Goal: Information Seeking & Learning: Compare options

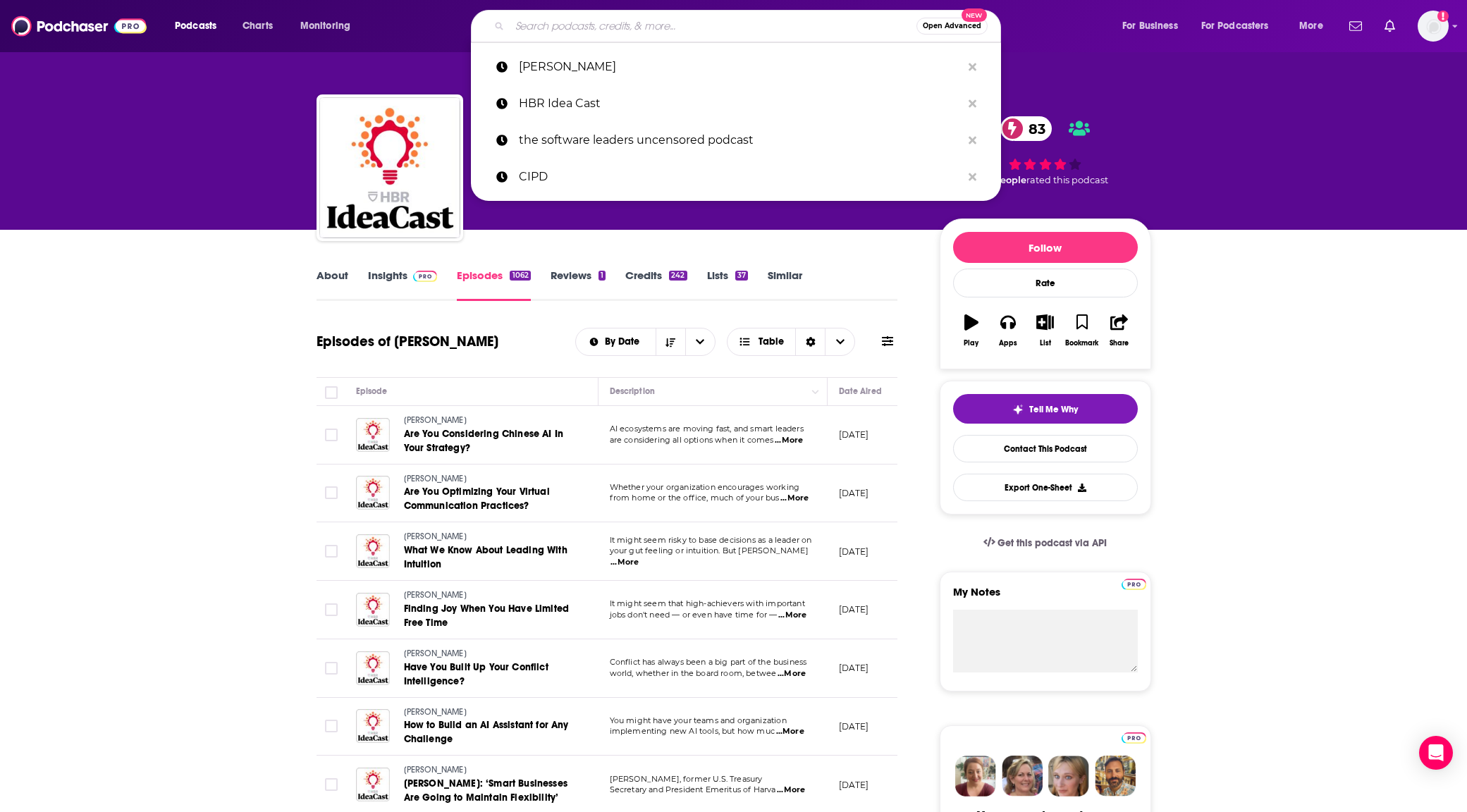
click at [739, 34] on input "Search podcasts, credits, & more..." at bounding box center [713, 26] width 407 height 23
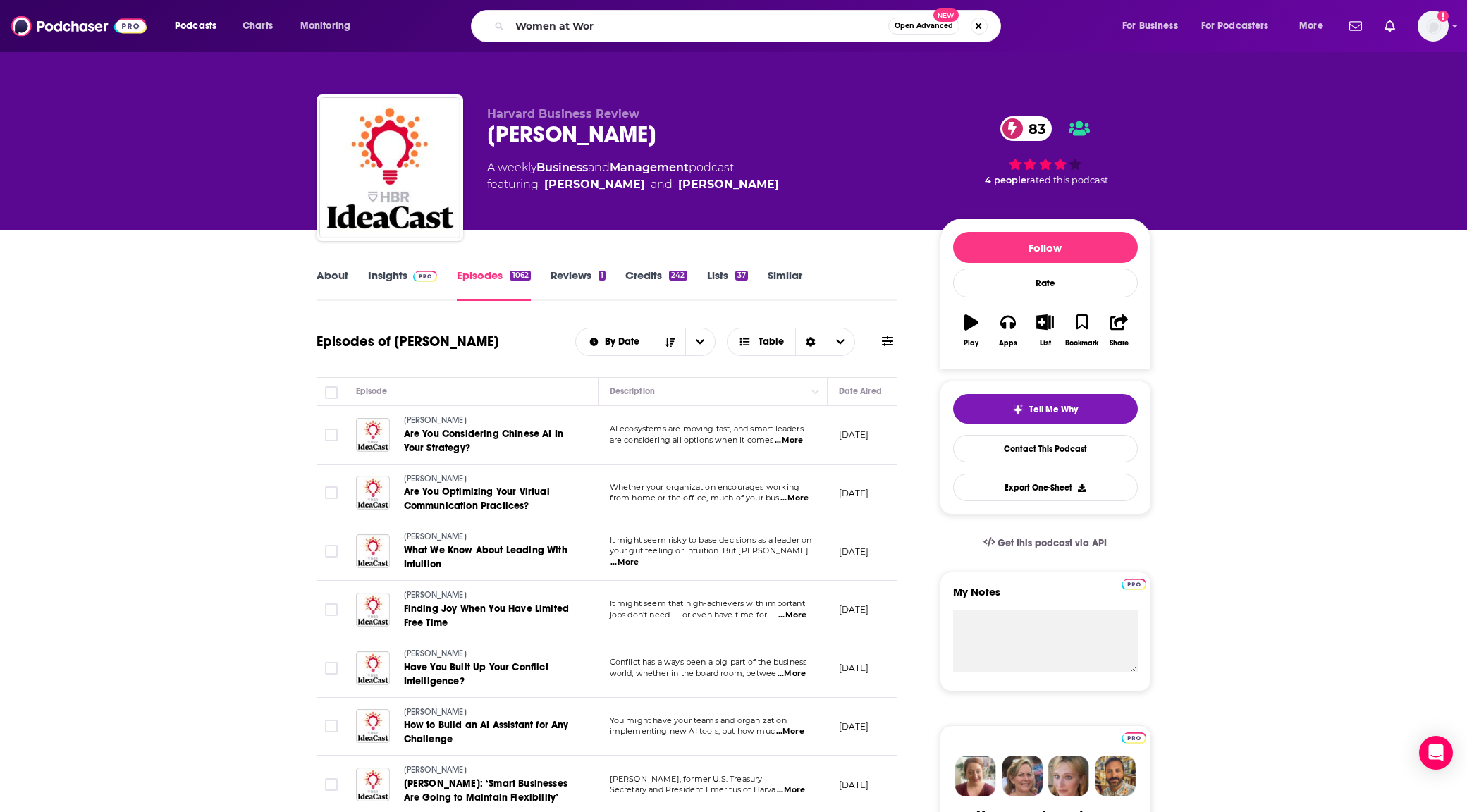
type input "Women at Work"
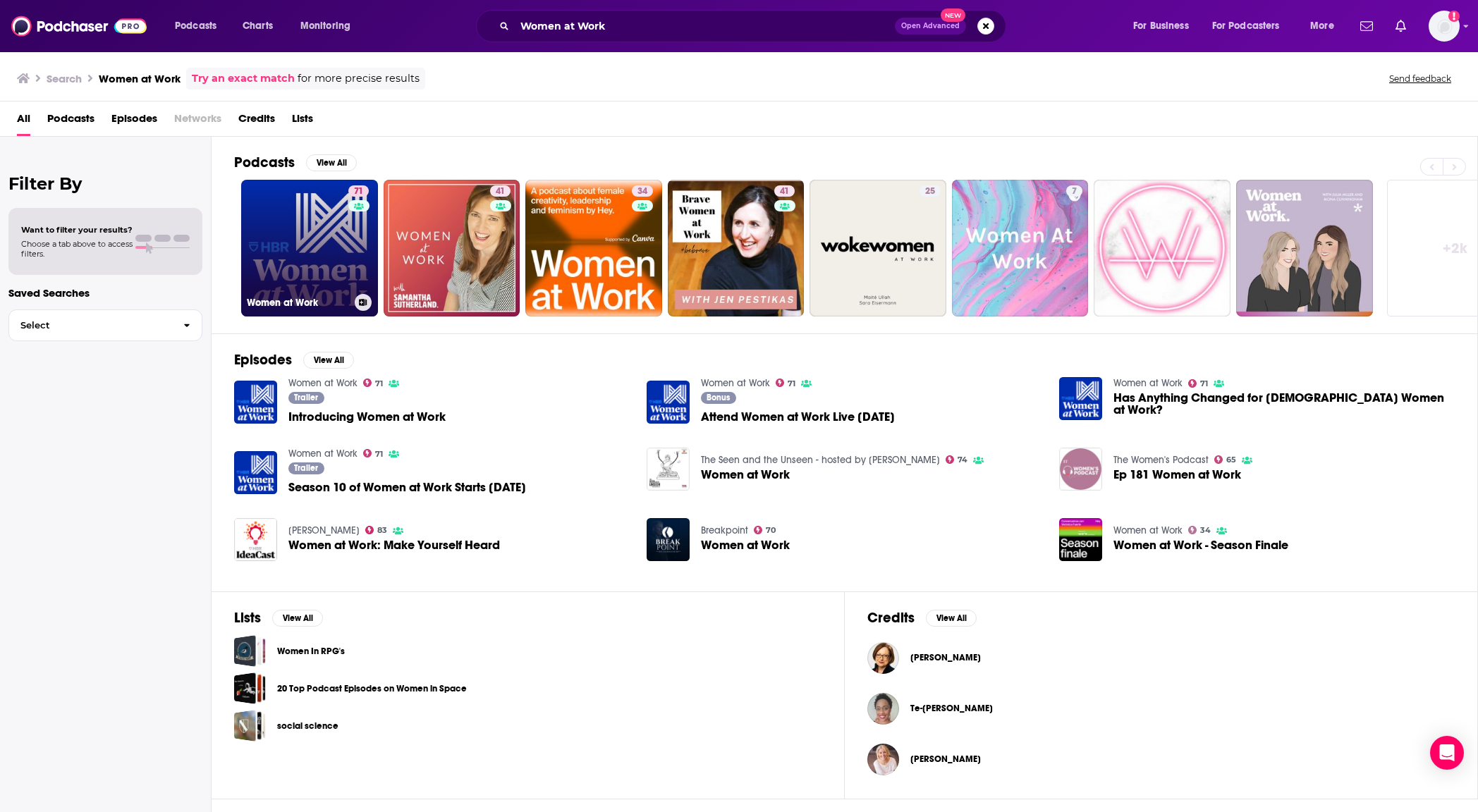
click at [295, 261] on link "71 Women at Work" at bounding box center [309, 247] width 137 height 137
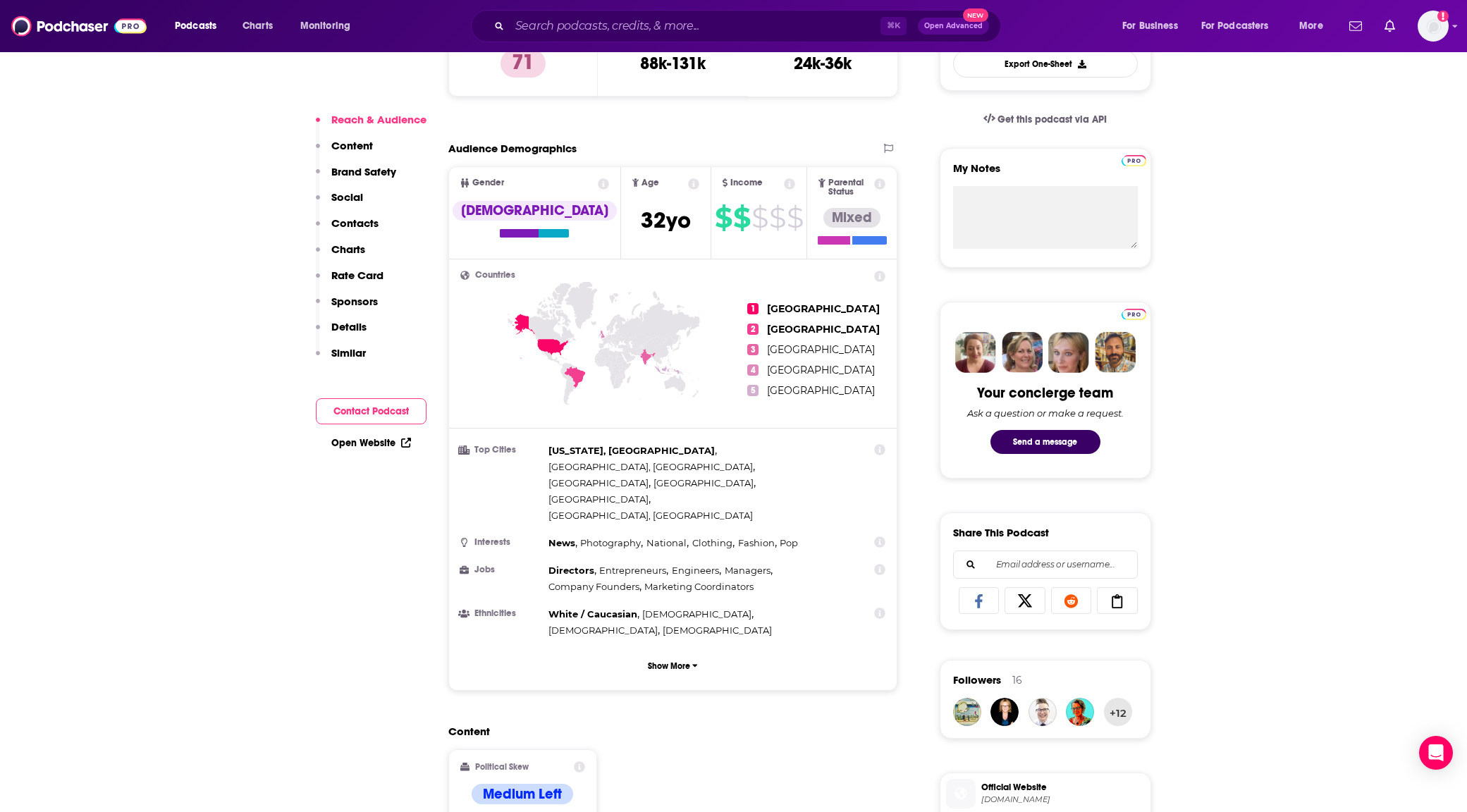
scroll to position [303, 0]
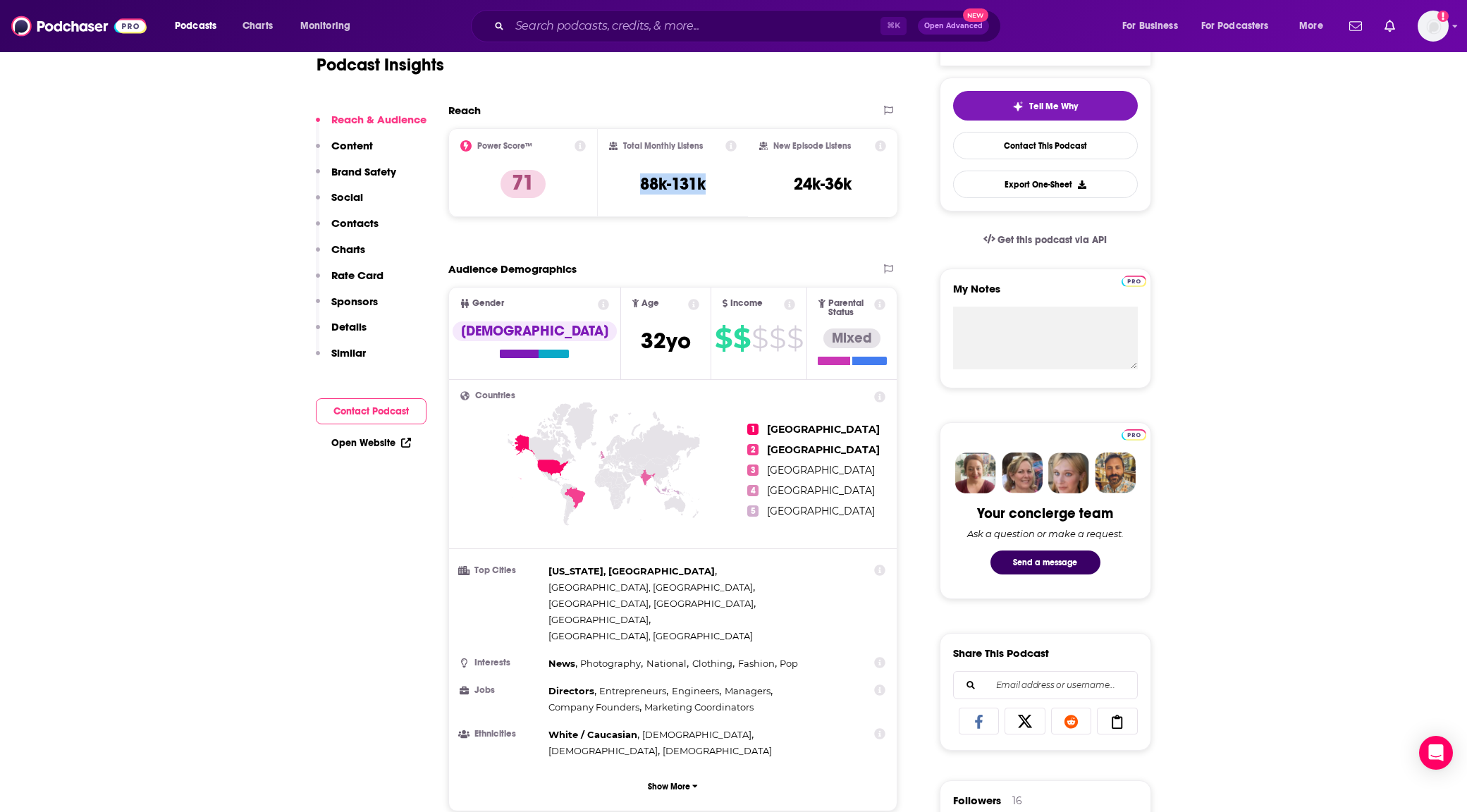
drag, startPoint x: 720, startPoint y: 179, endPoint x: 609, endPoint y: 189, distance: 111.4
click at [609, 189] on div "Total Monthly Listens 88k-131k" at bounding box center [672, 173] width 150 height 89
copy h3 "88k-131k"
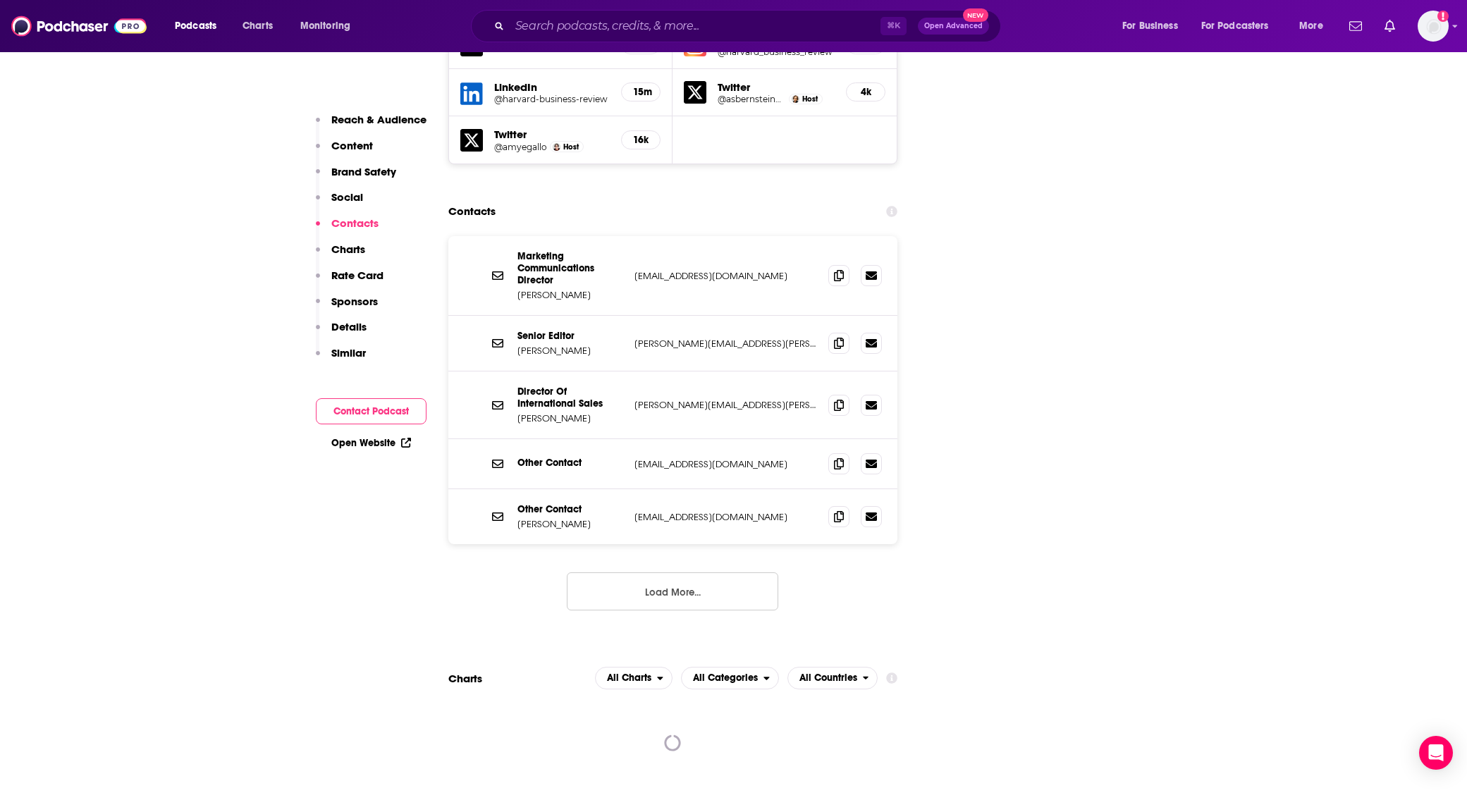
scroll to position [1679, 0]
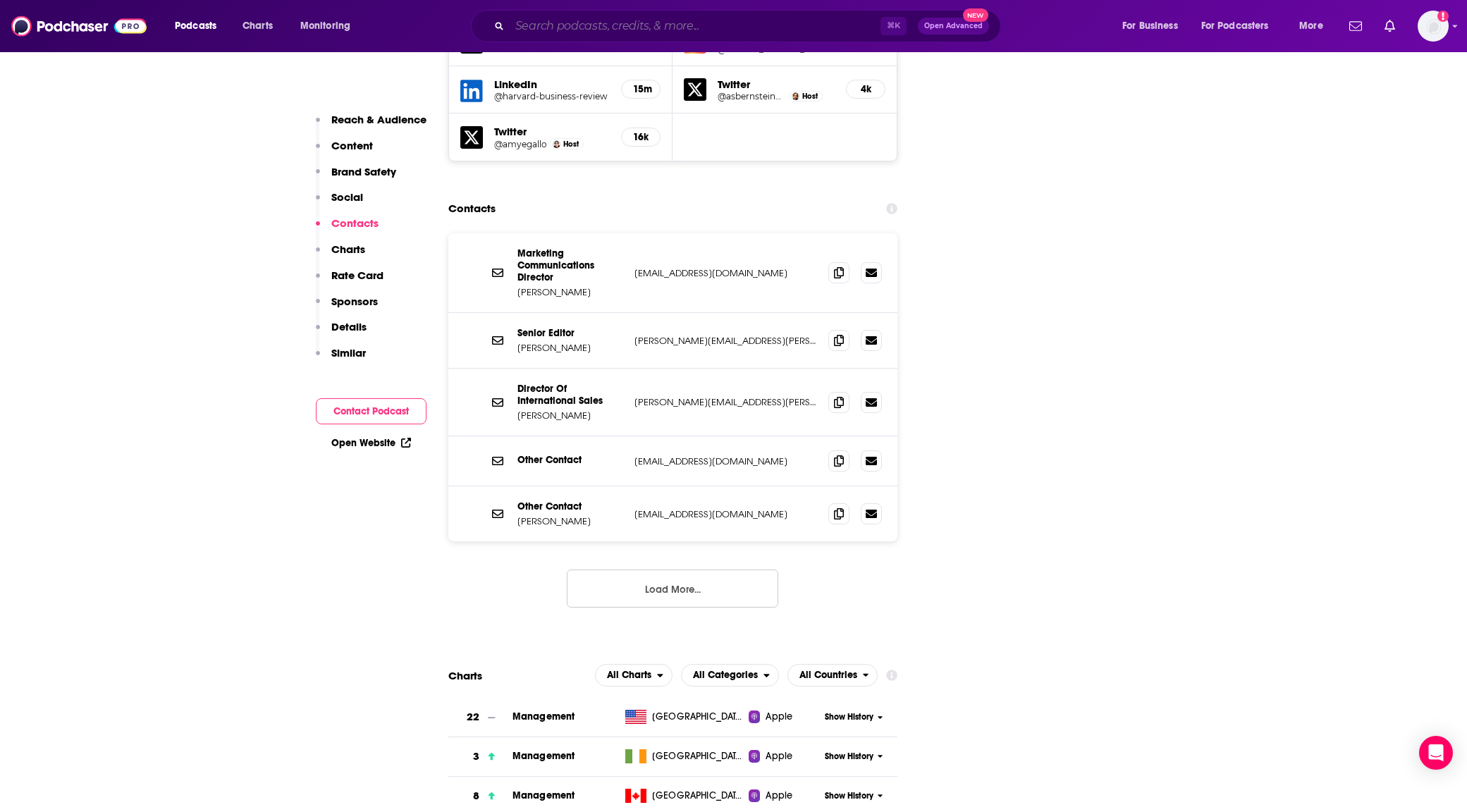
click at [697, 26] on input "Search podcasts, credits, & more..." at bounding box center [695, 26] width 371 height 23
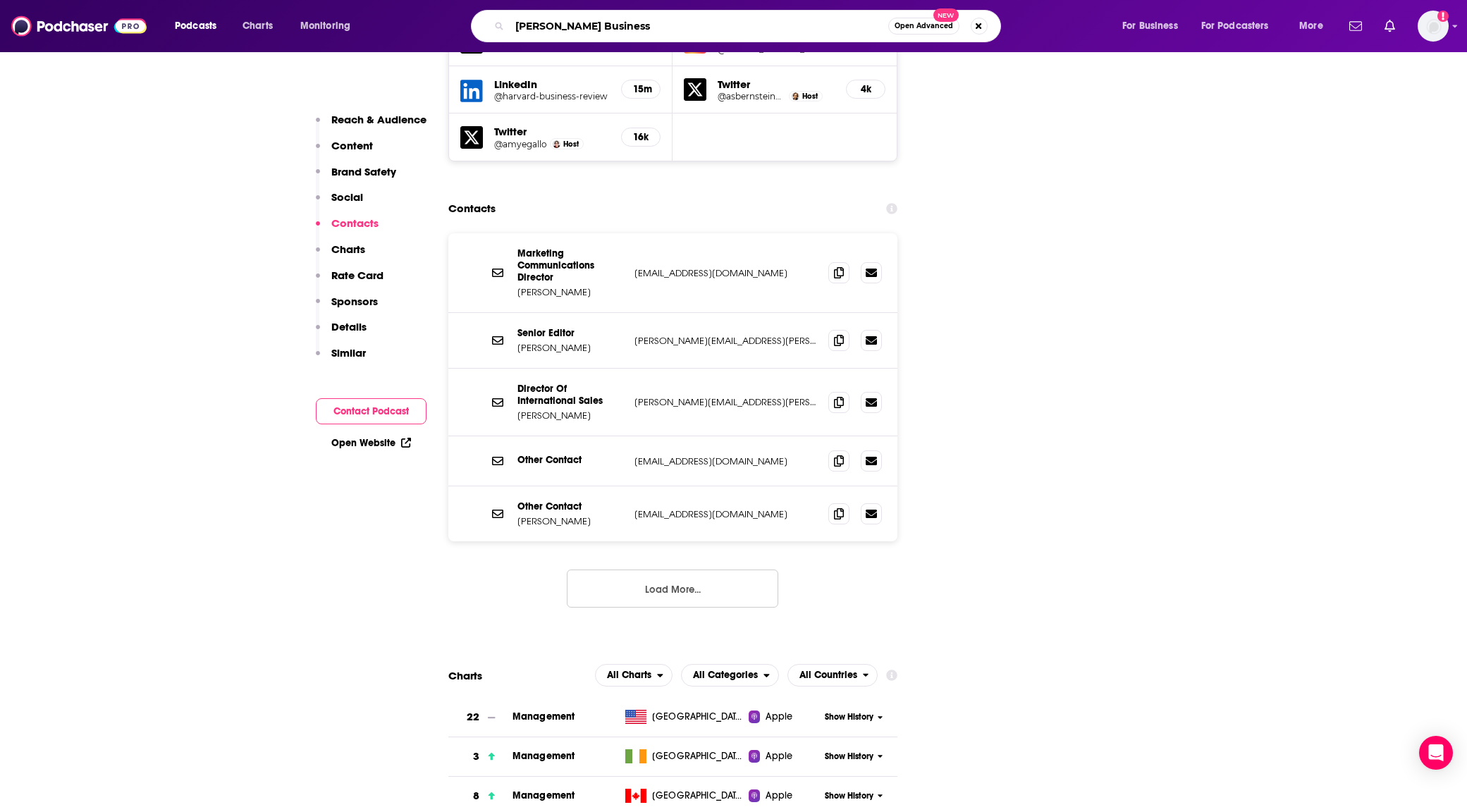
type input "Ted Business"
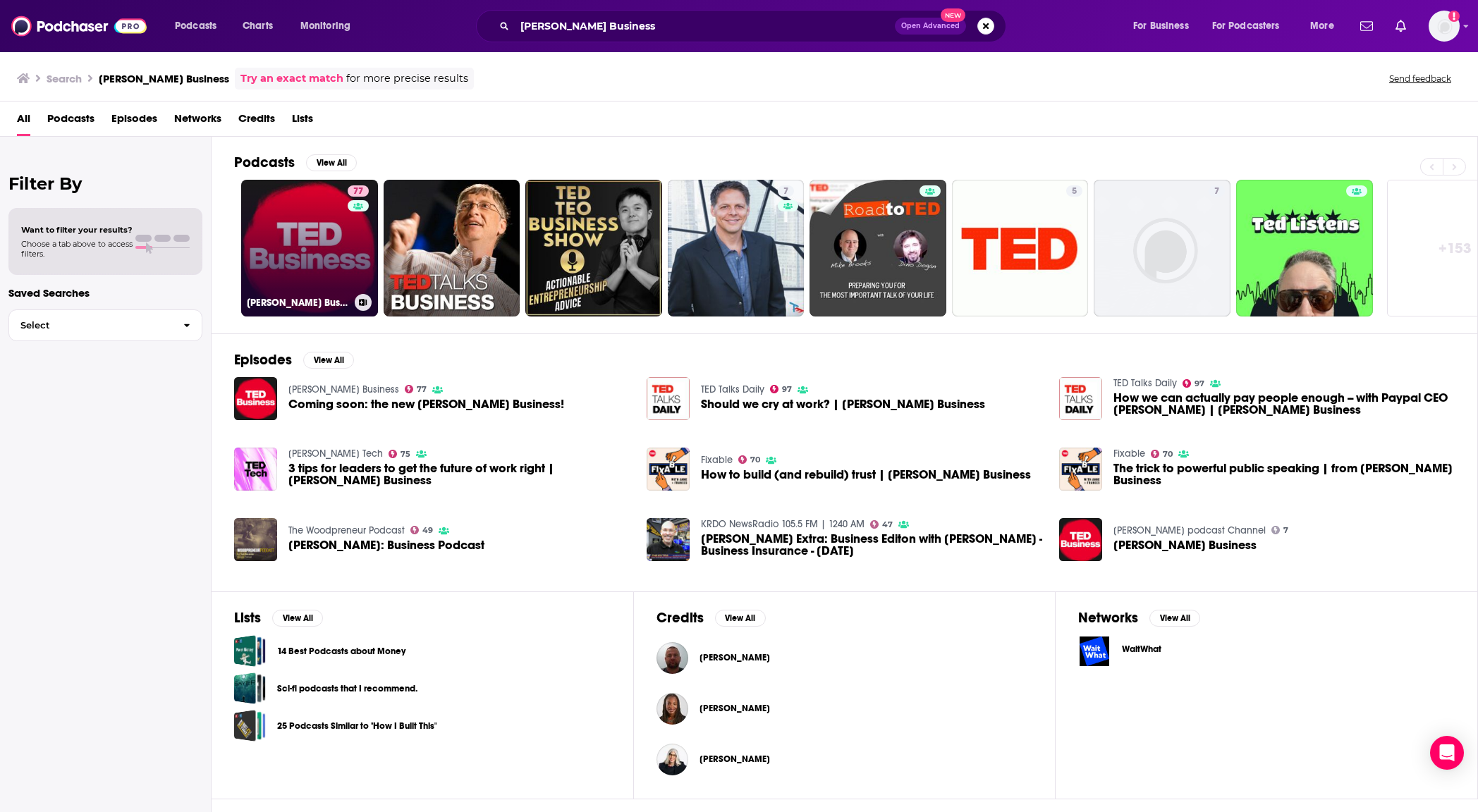
click at [286, 240] on link "77 TED Business" at bounding box center [309, 247] width 137 height 137
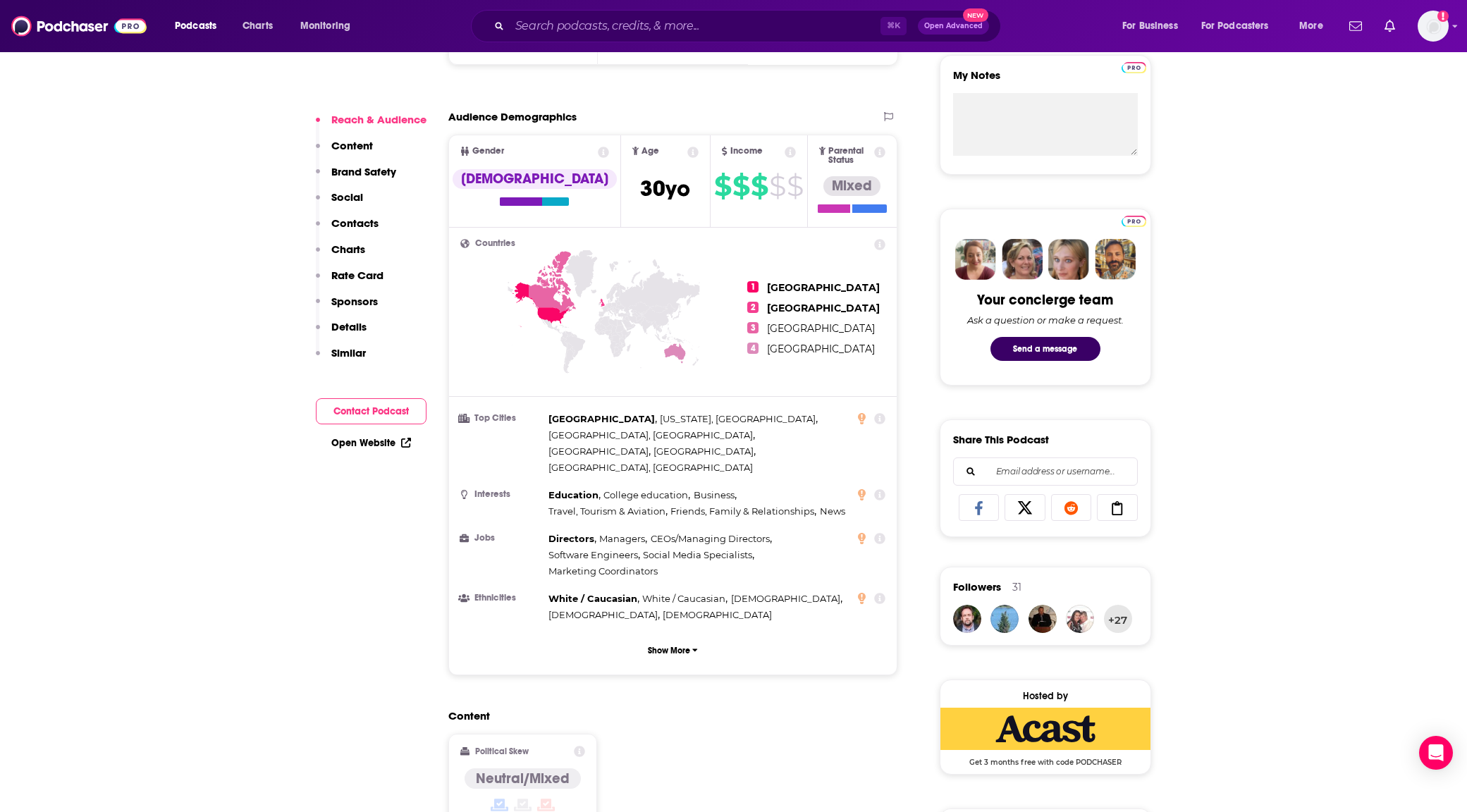
scroll to position [235, 0]
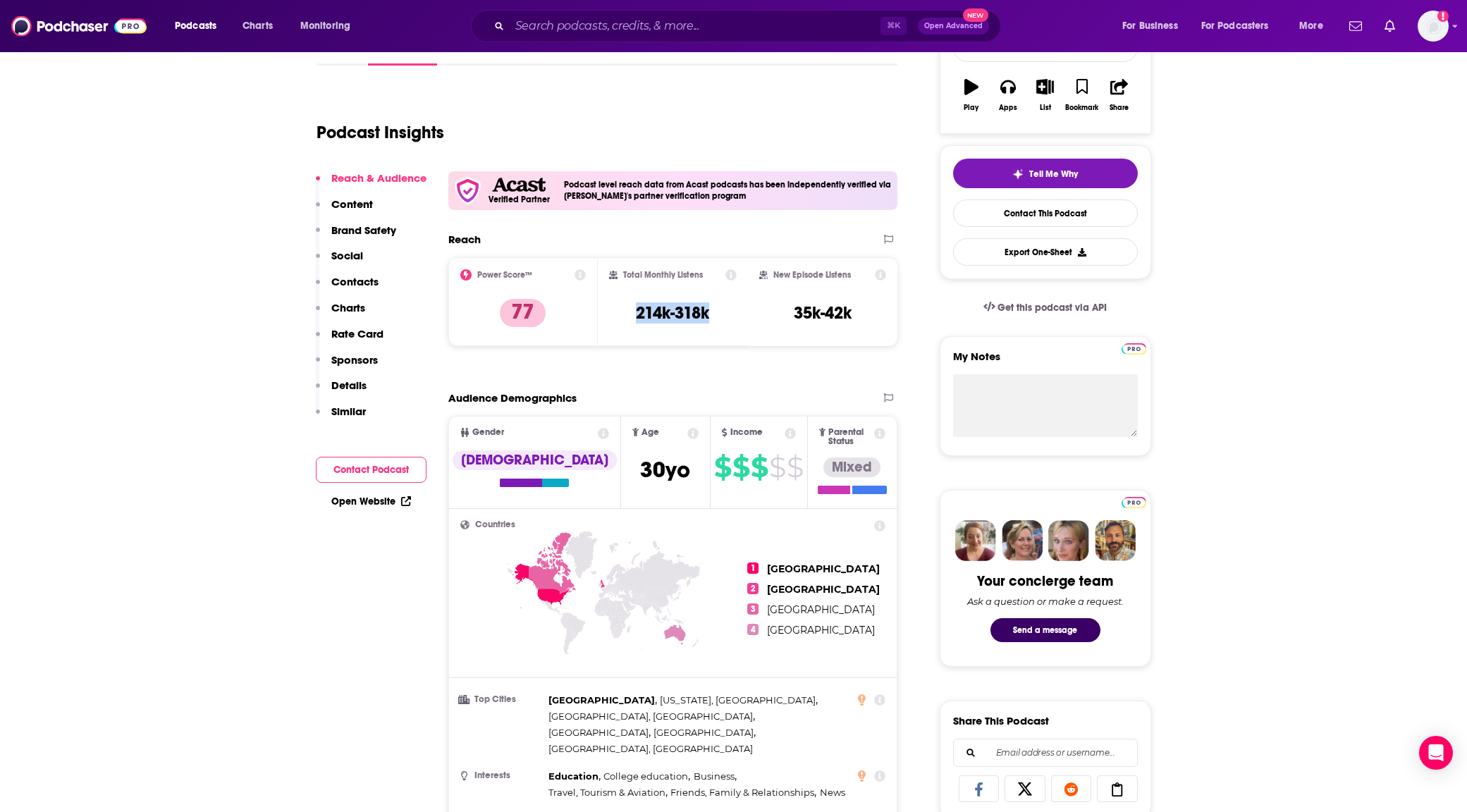
drag, startPoint x: 719, startPoint y: 318, endPoint x: 617, endPoint y: 311, distance: 102.2
click at [617, 311] on div "Total Monthly Listens 214k-318k" at bounding box center [673, 301] width 127 height 65
copy h3 "214k-318k"
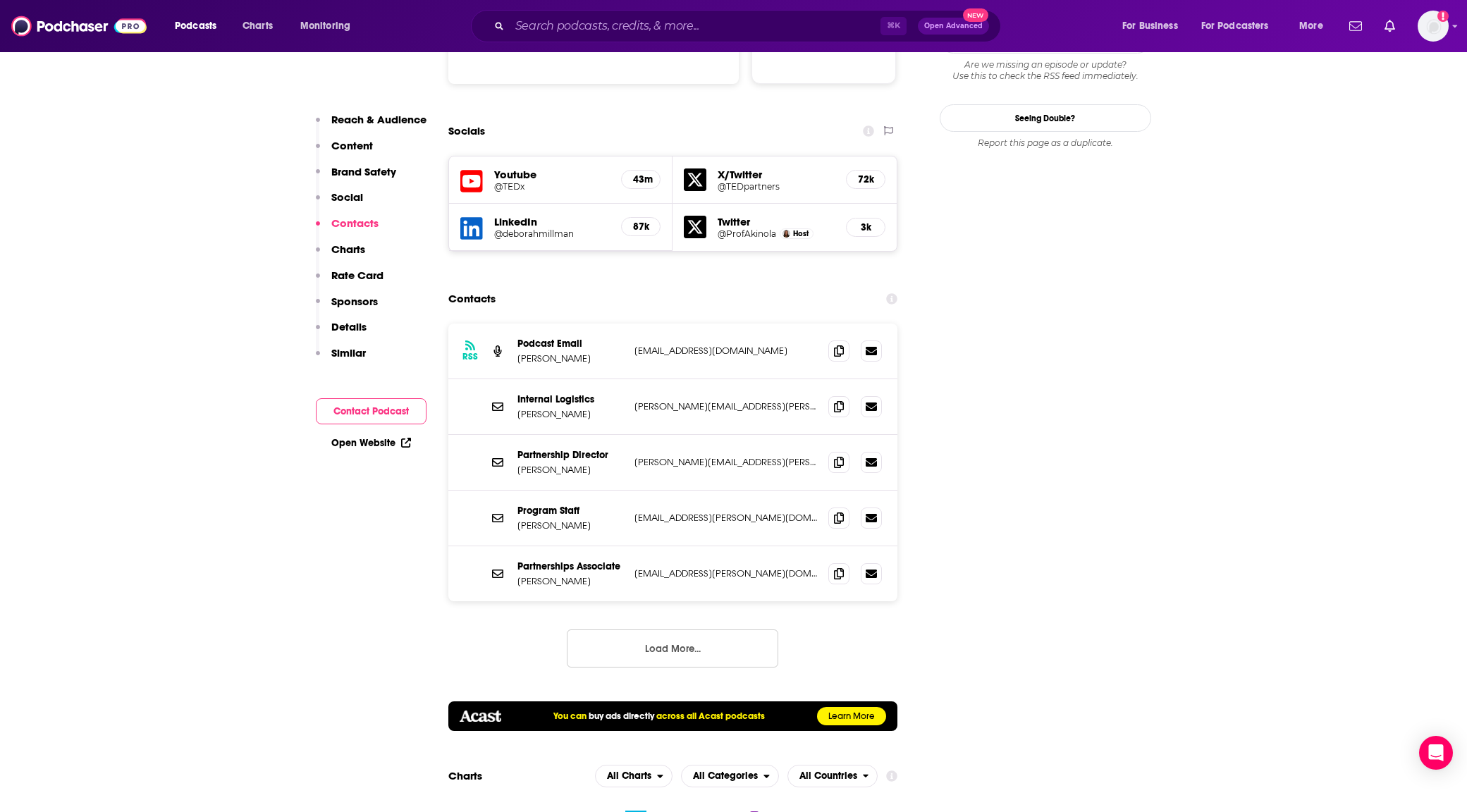
scroll to position [1853, 0]
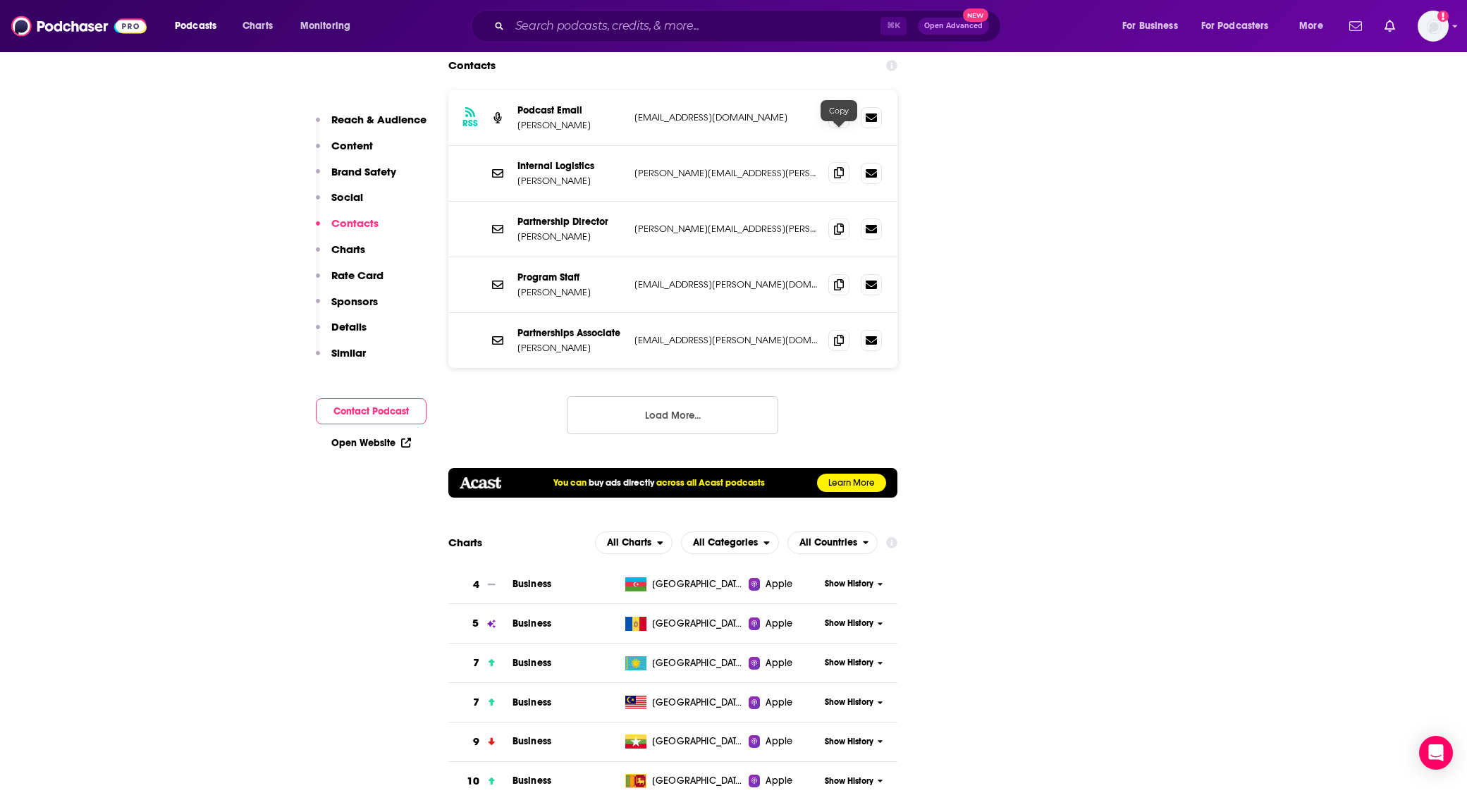
click at [837, 167] on icon at bounding box center [839, 172] width 10 height 11
click at [831, 162] on span at bounding box center [838, 172] width 21 height 21
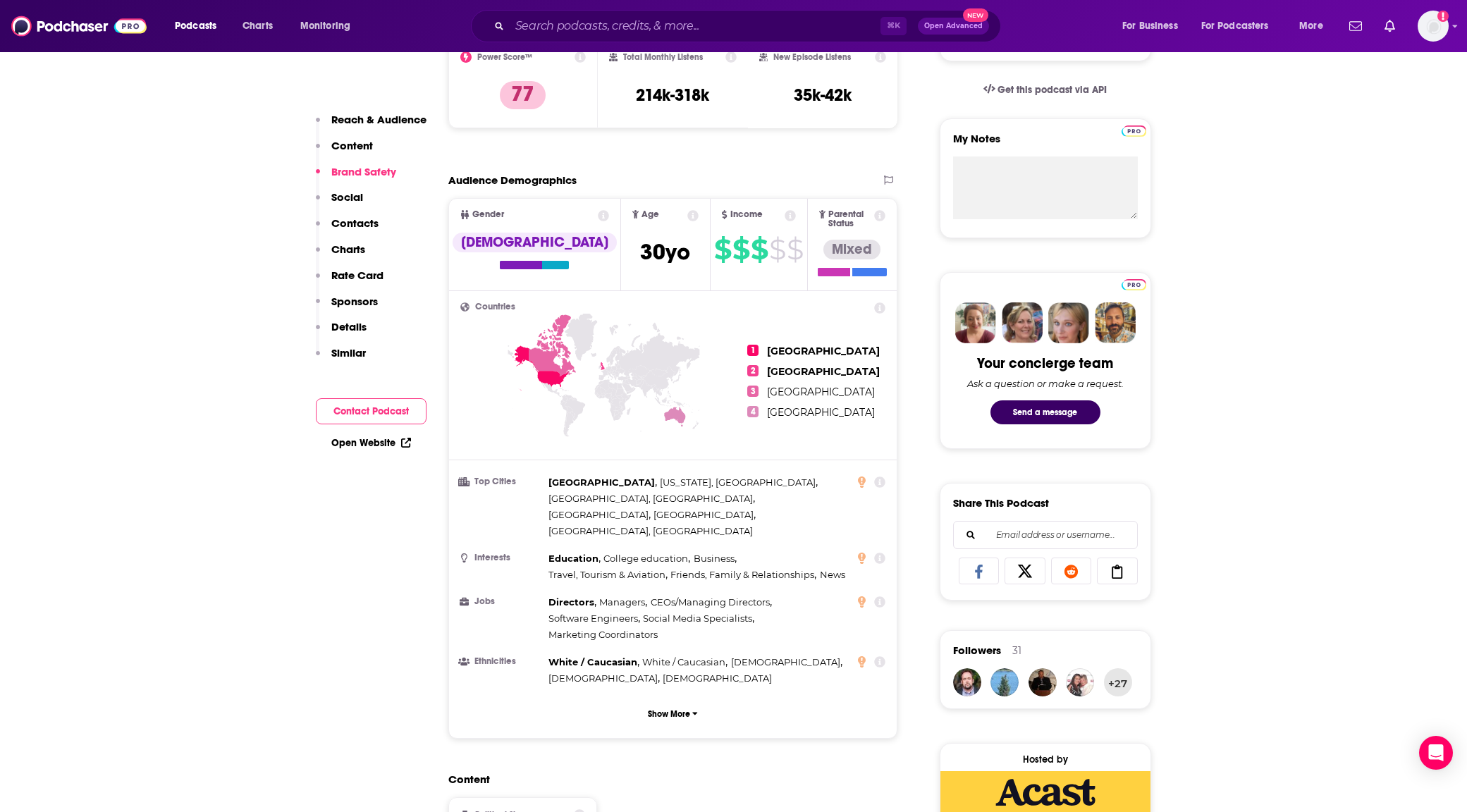
scroll to position [0, 0]
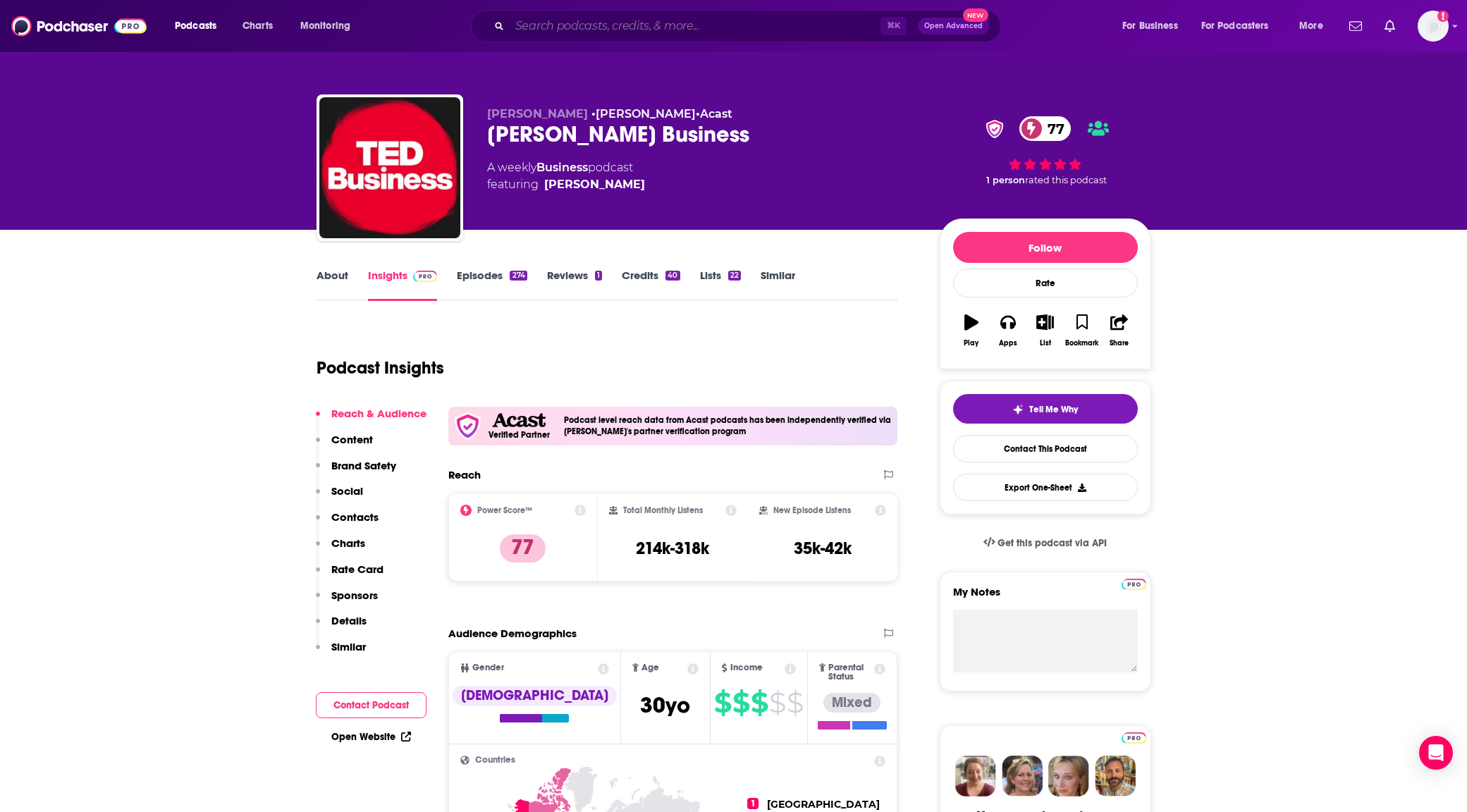
click at [586, 30] on input "Search podcasts, credits, & more..." at bounding box center [695, 26] width 371 height 23
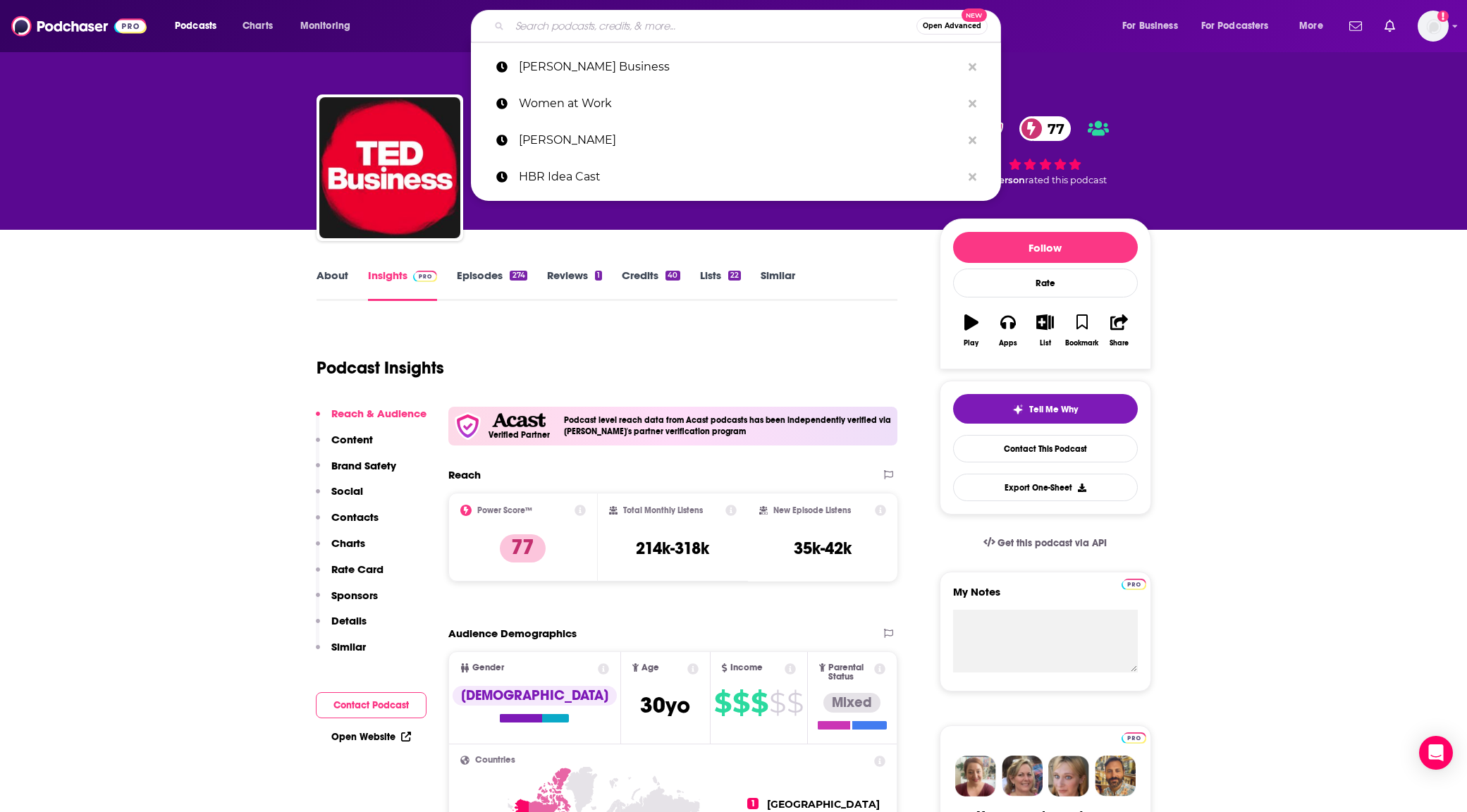
paste input "Leadership Playbook"
type input "Leadership Playbook"
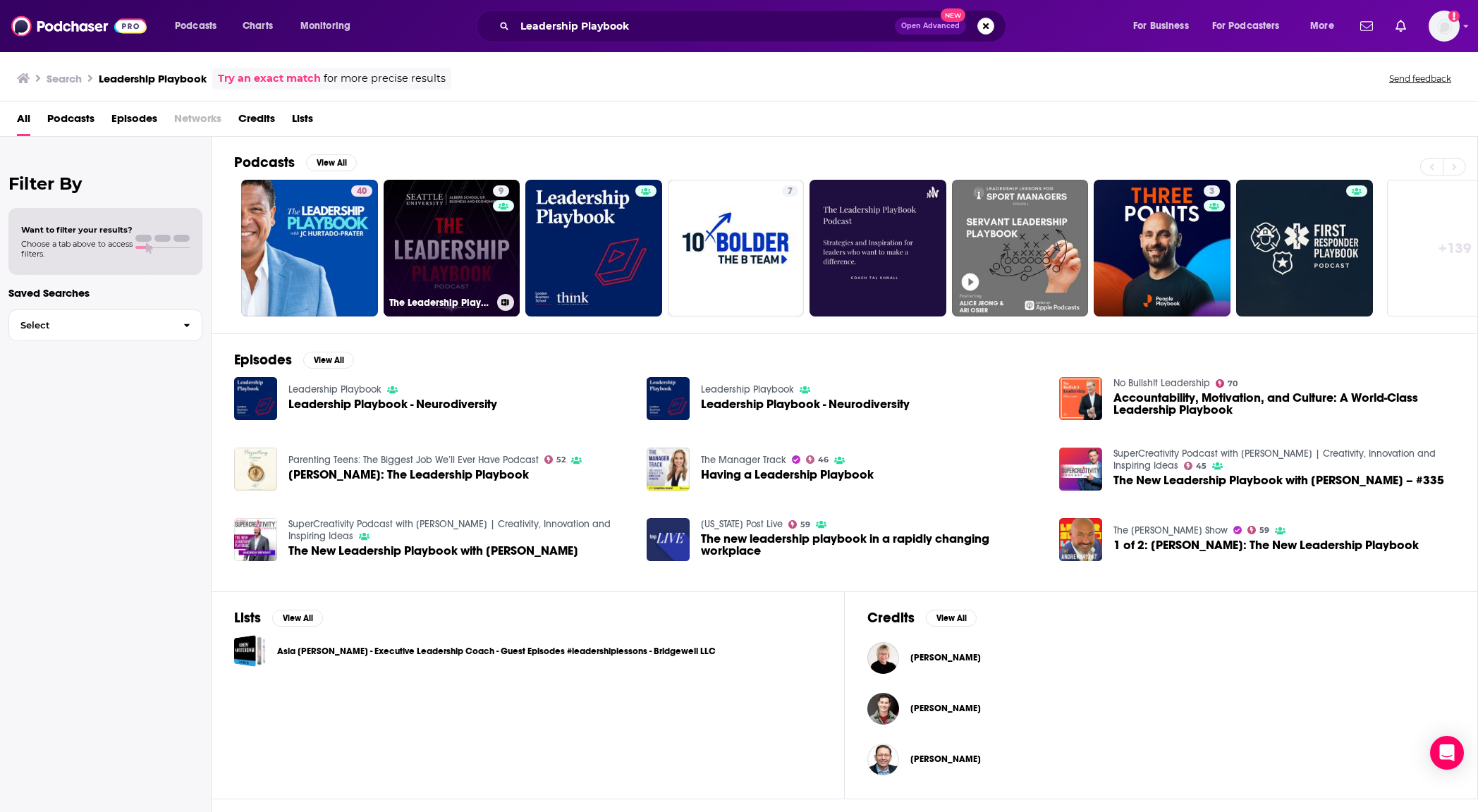
click at [460, 260] on link "9 The Leadership Playbook" at bounding box center [452, 247] width 137 height 137
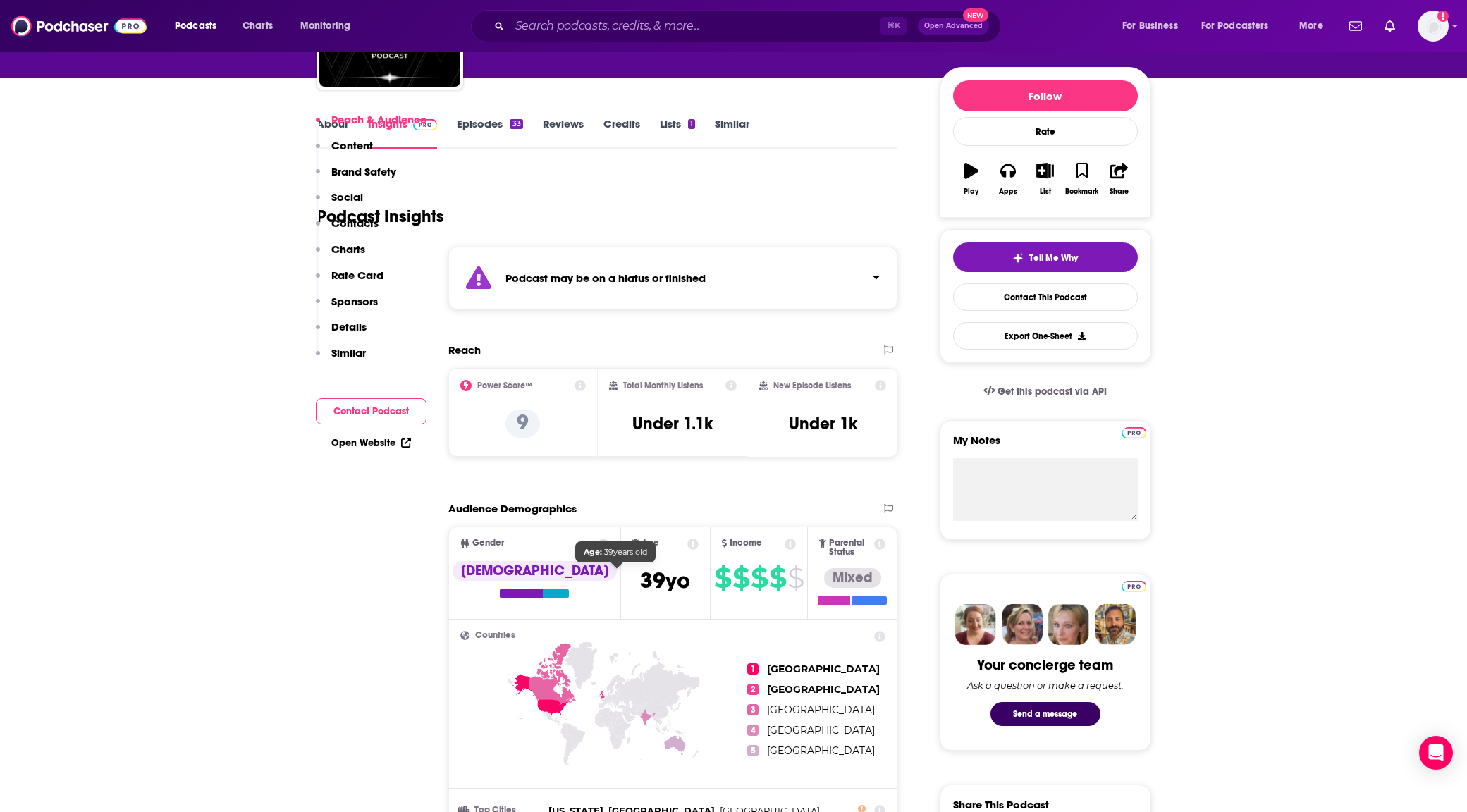
scroll to position [412, 0]
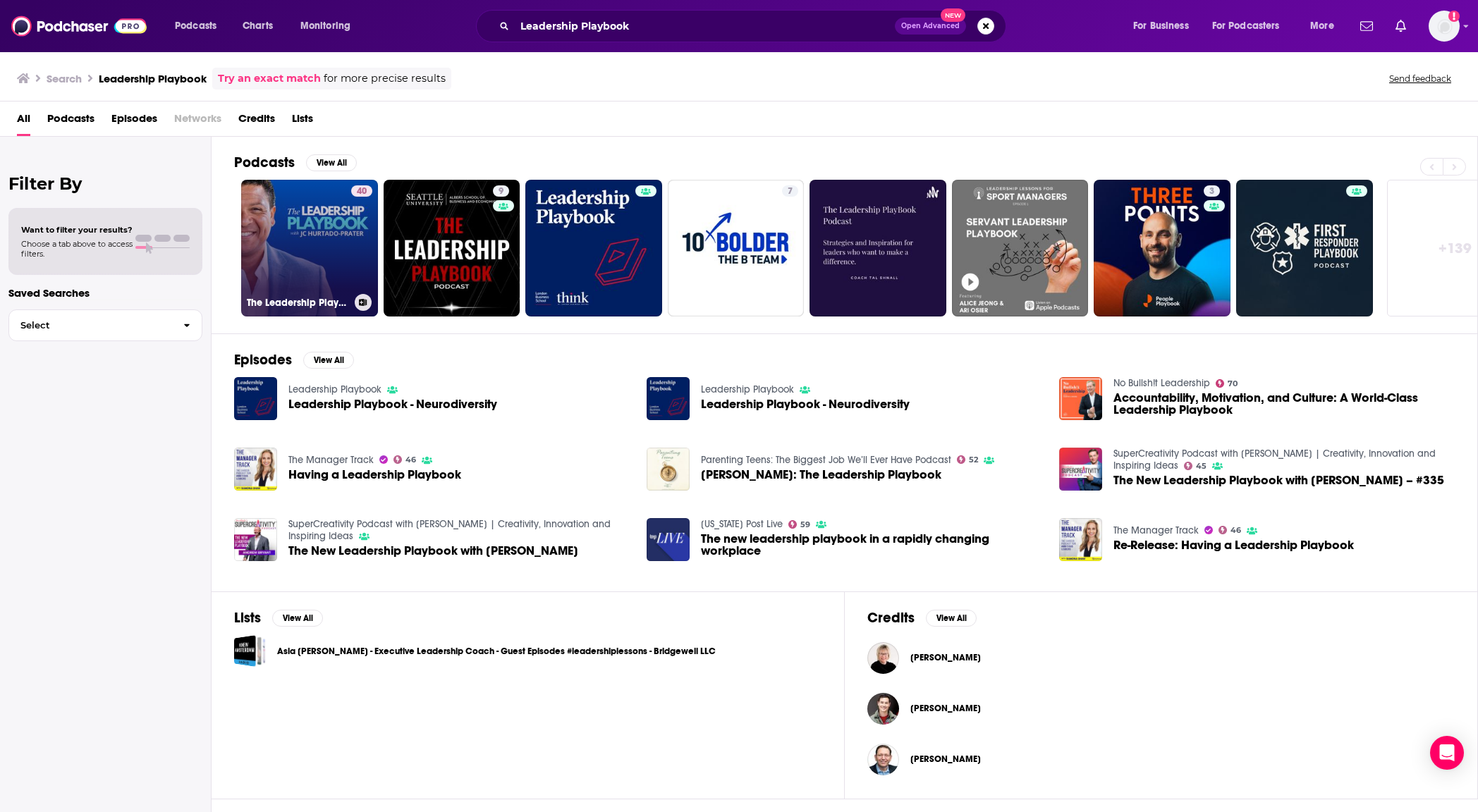
click at [288, 251] on link "40 The Leadership Playbook Podcast with JC Hurtado-Prater | Life, Business, Lea…" at bounding box center [309, 247] width 137 height 137
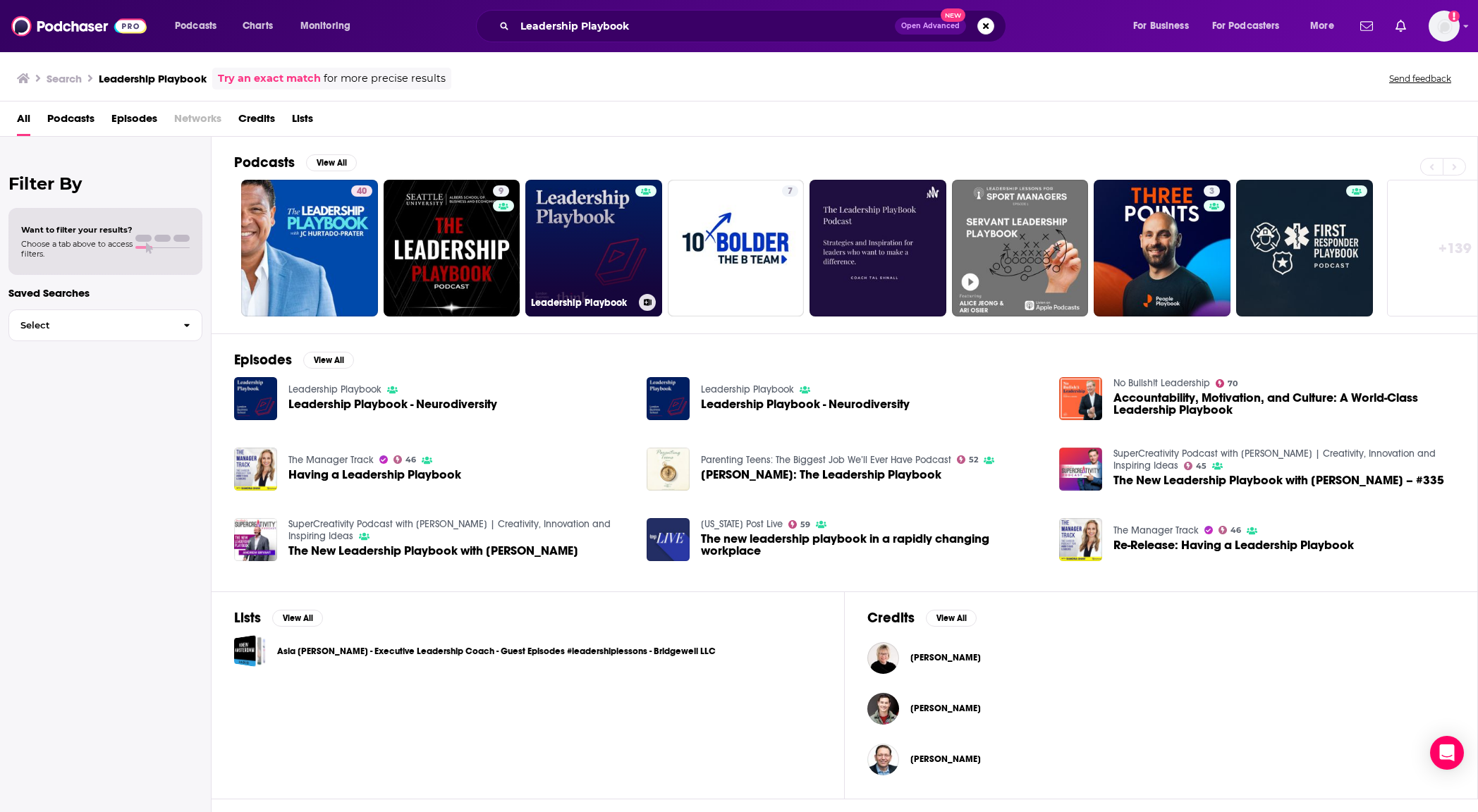
click at [623, 228] on link "Leadership Playbook" at bounding box center [594, 247] width 137 height 137
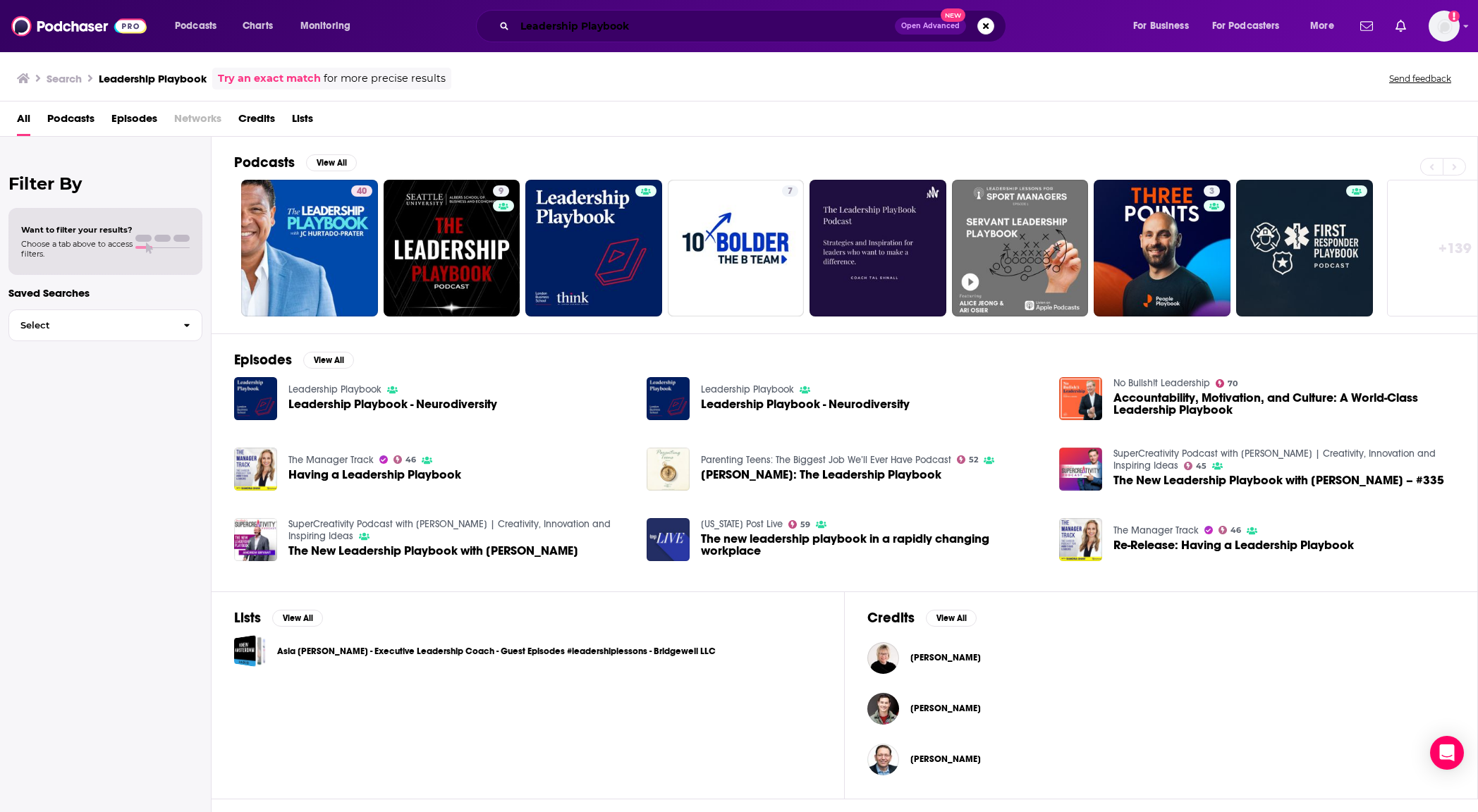
click at [641, 25] on input "Leadership Playbook" at bounding box center [704, 26] width 380 height 23
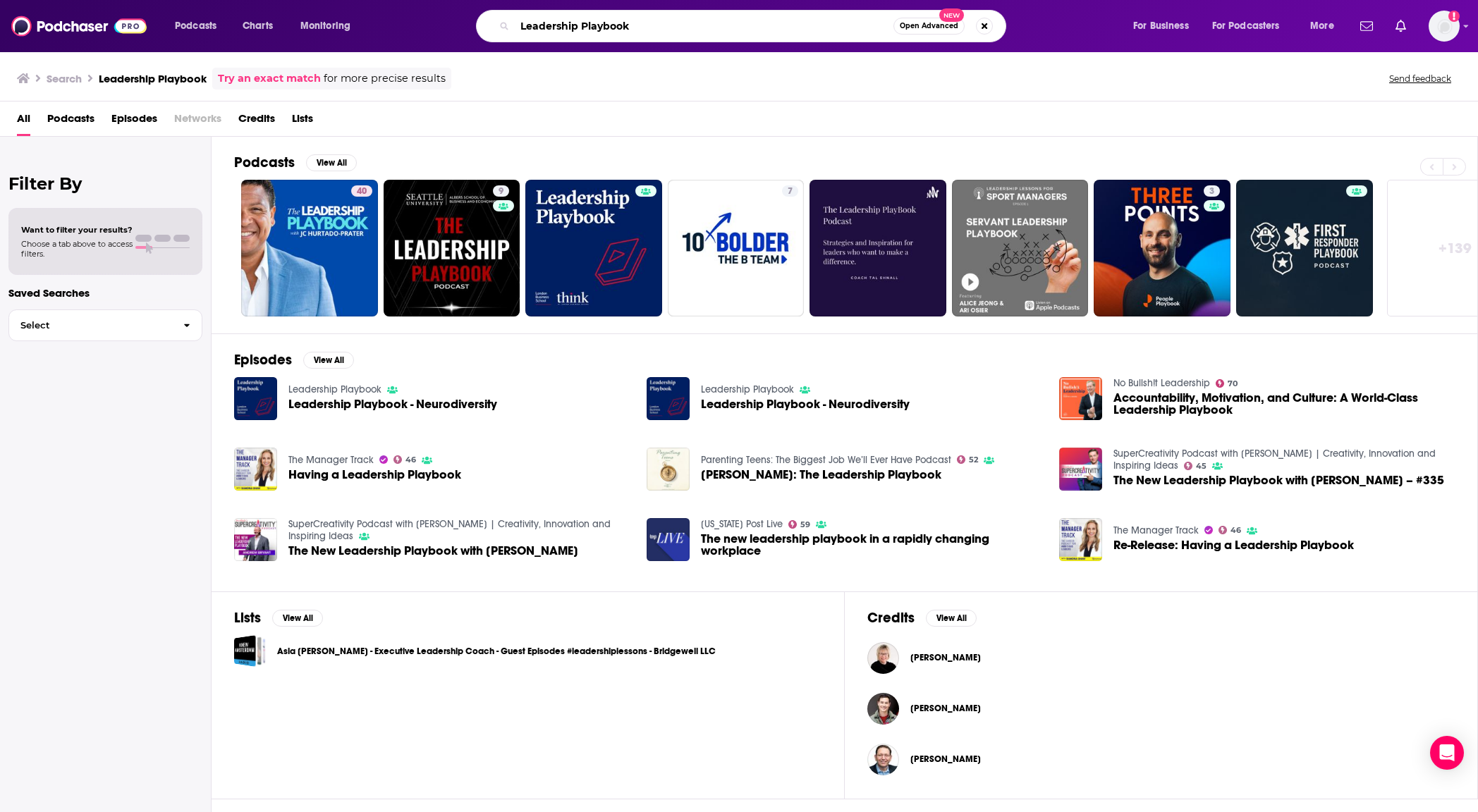
click at [641, 25] on input "Leadership Playbook" at bounding box center [704, 26] width 379 height 23
type input "Worklife Podcast"
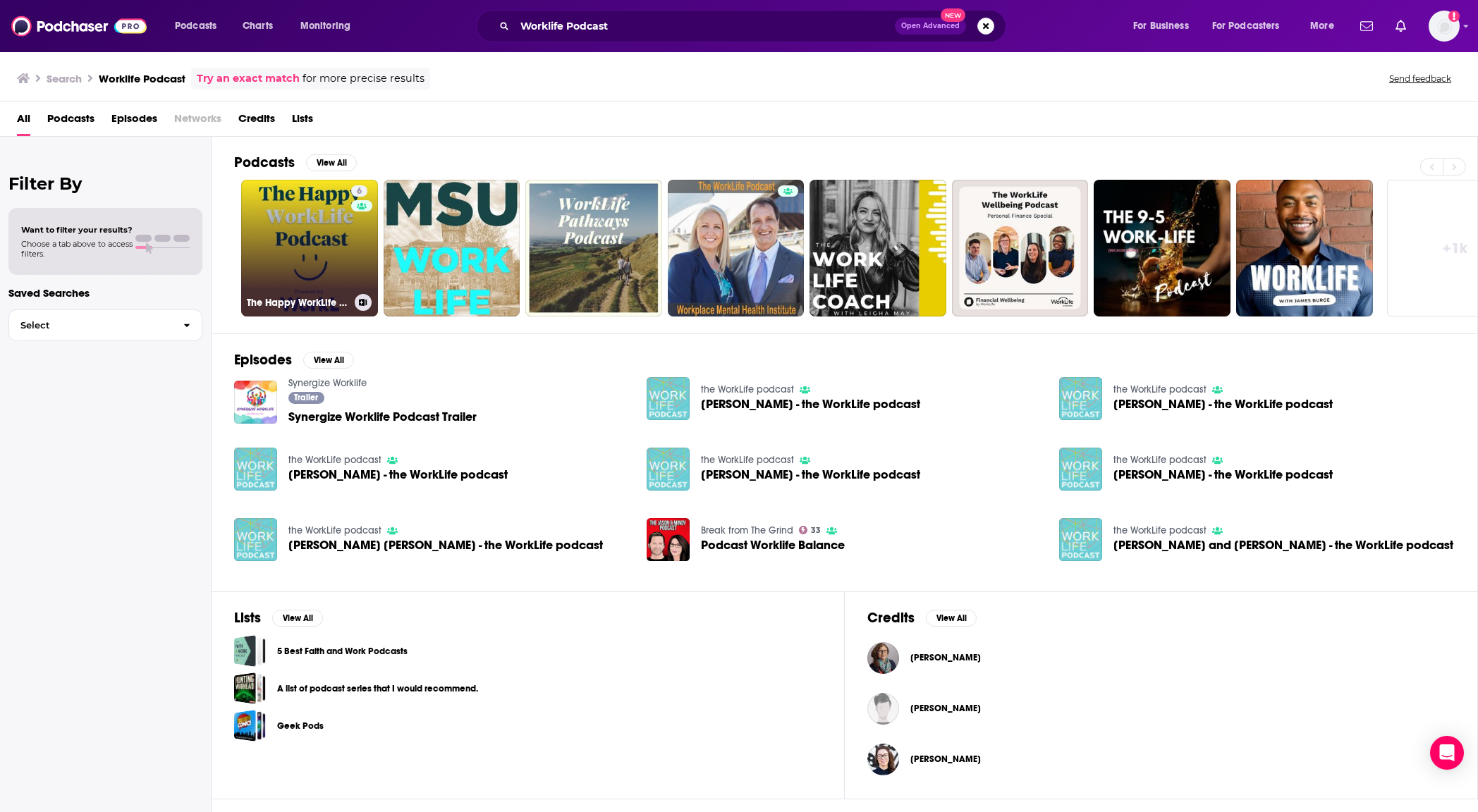
click at [312, 268] on link "6 The Happy WorkLife Podcast" at bounding box center [309, 247] width 137 height 137
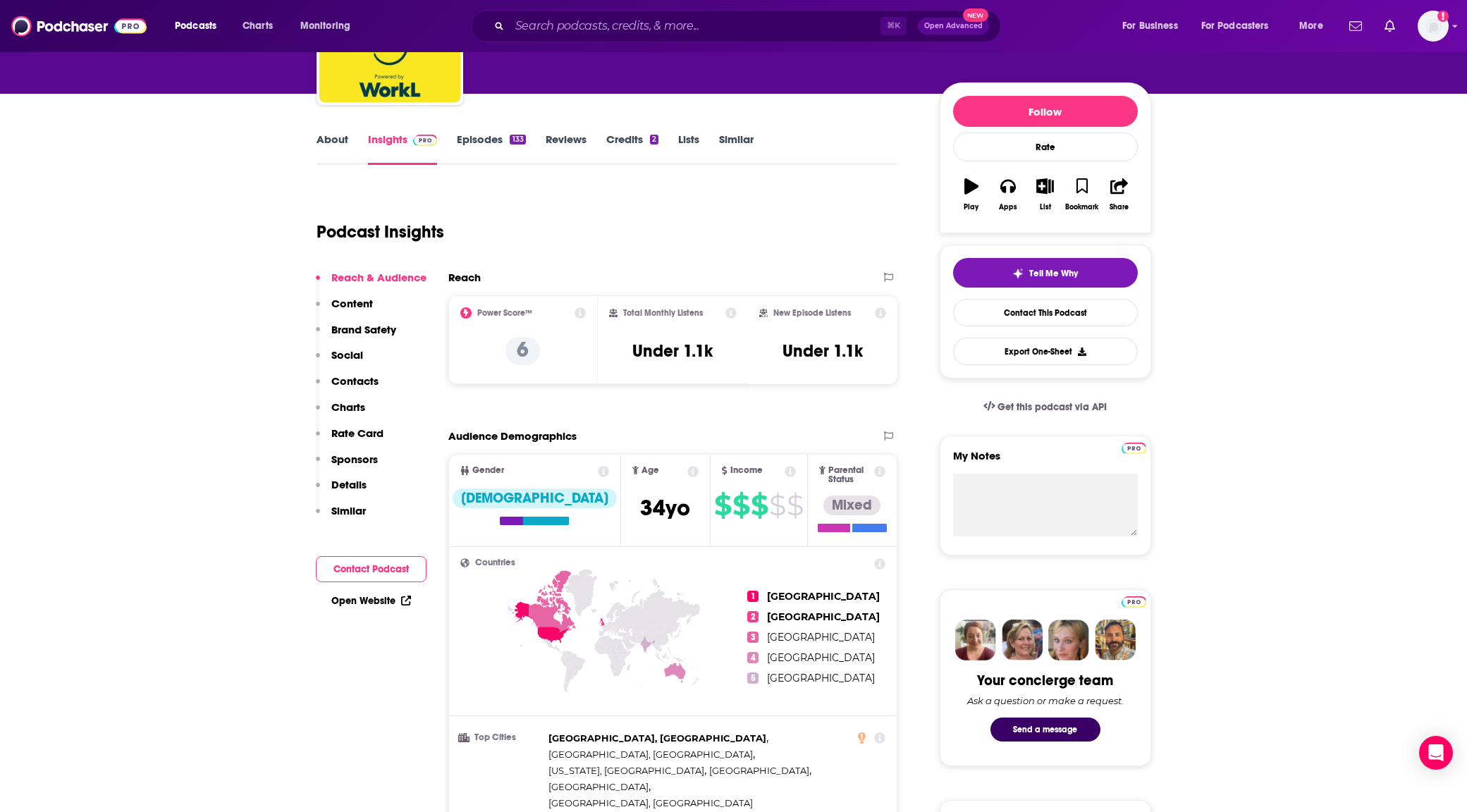
scroll to position [268, 0]
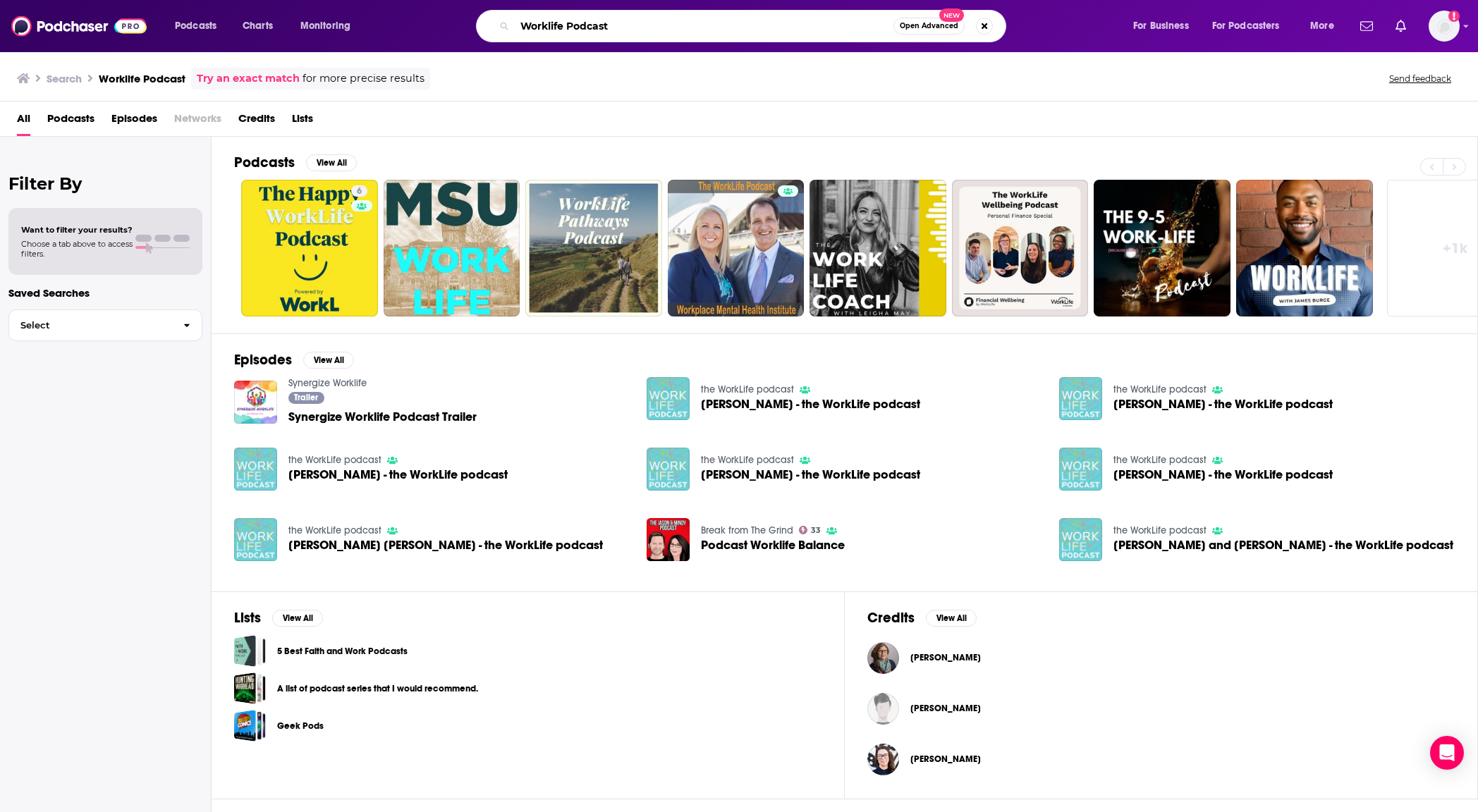
click at [572, 29] on input "Worklife Podcast" at bounding box center [704, 26] width 379 height 23
type input "Worklife Adam Grant"
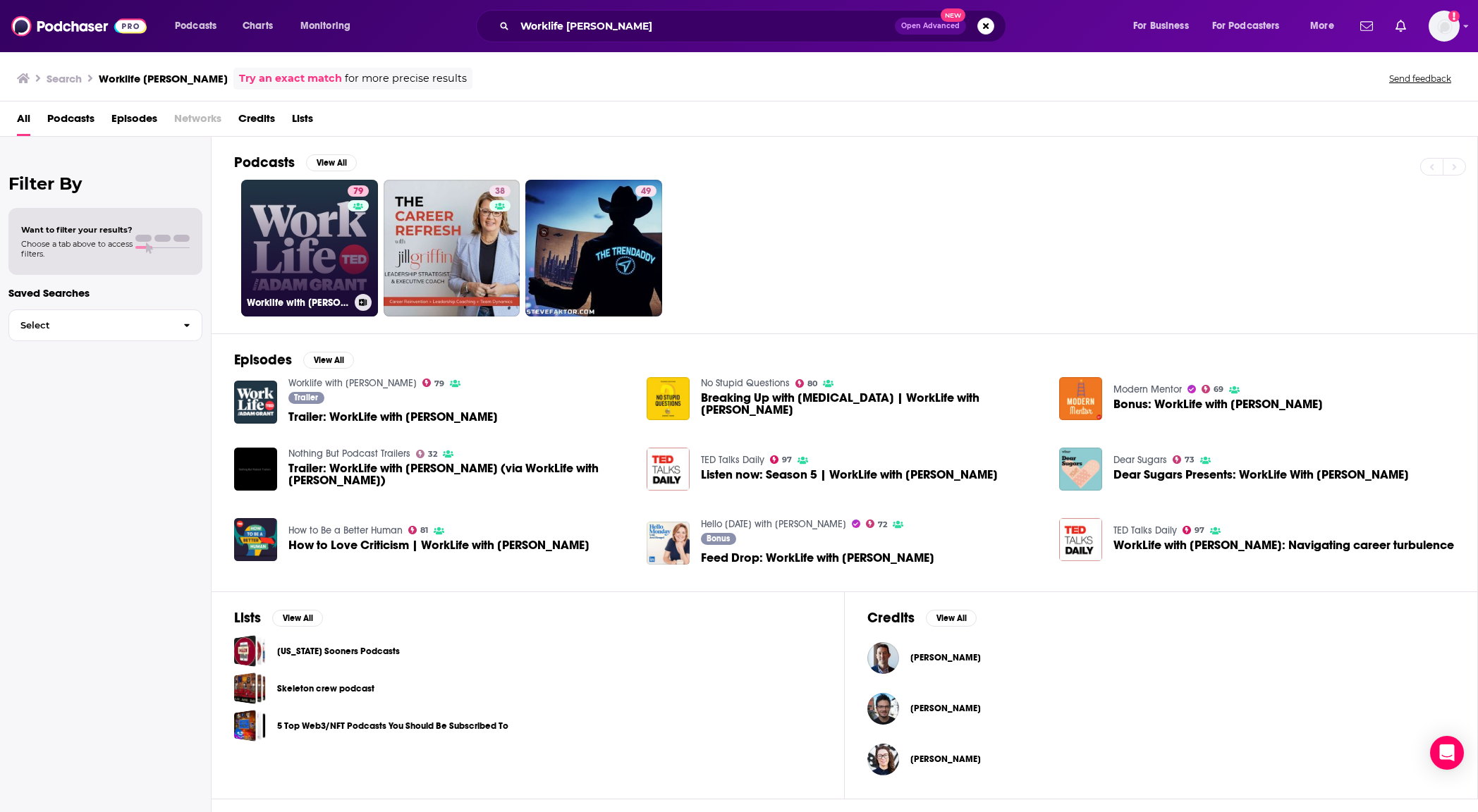
click at [319, 256] on link "79 Worklife with Adam Grant" at bounding box center [309, 247] width 137 height 137
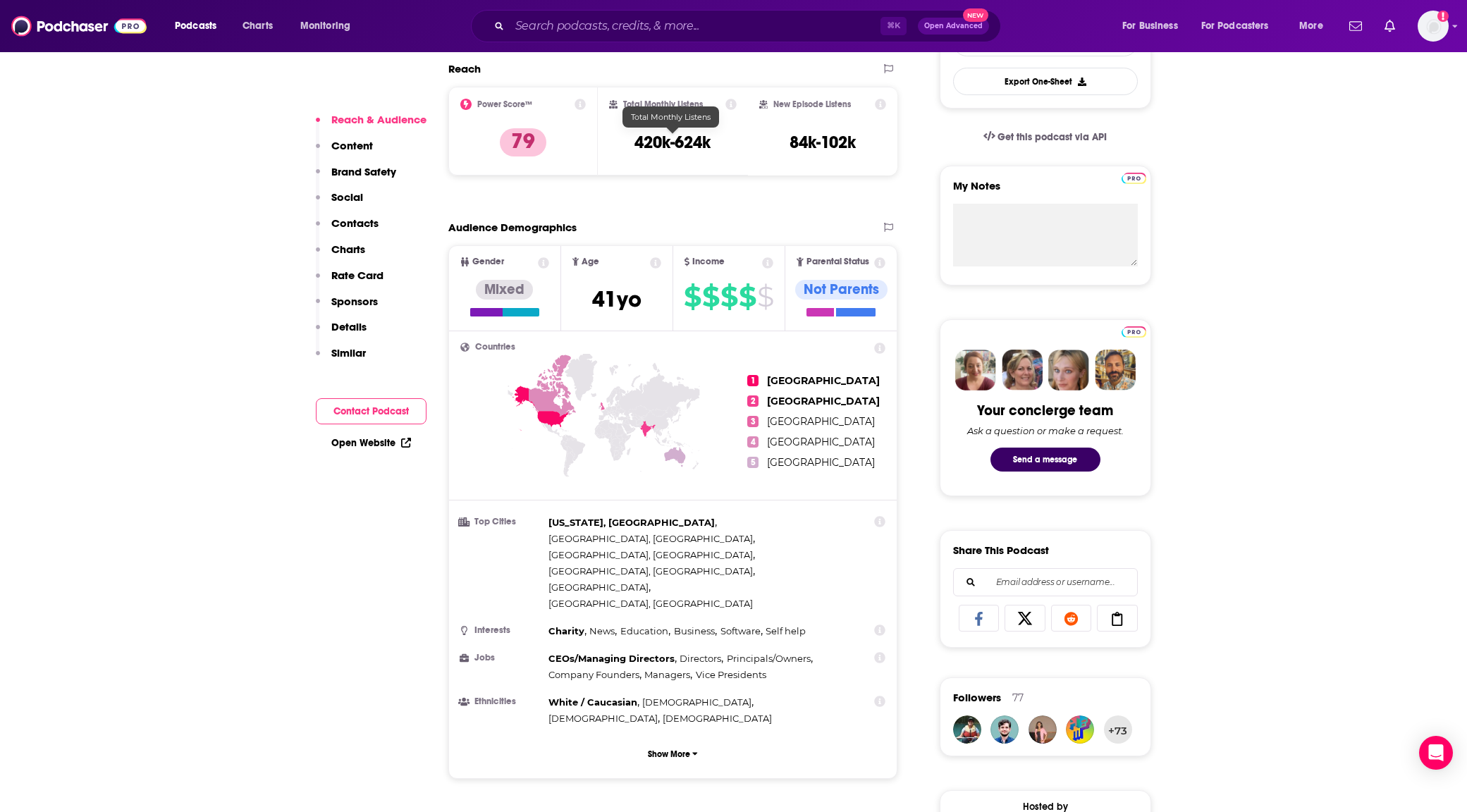
scroll to position [324, 0]
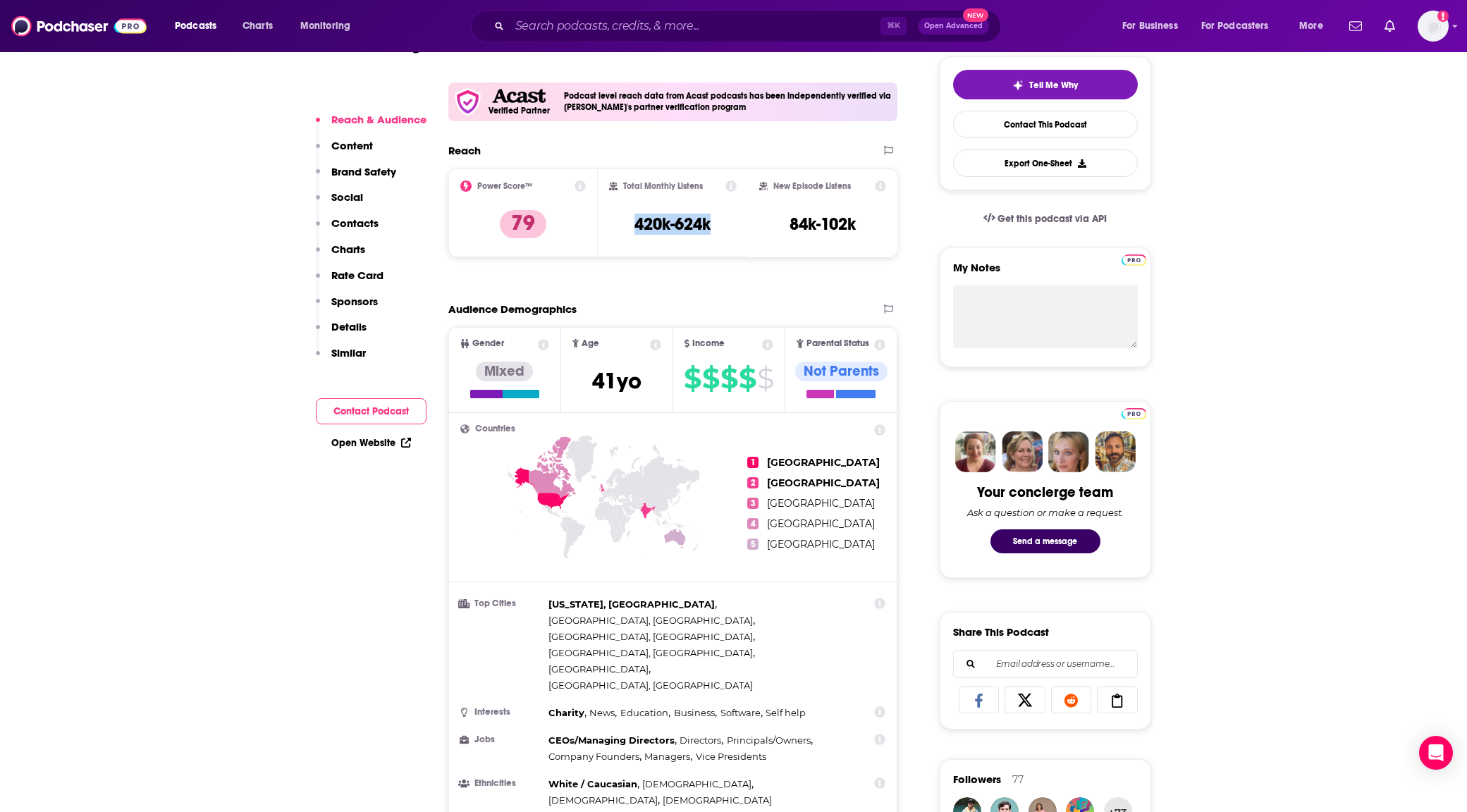
drag, startPoint x: 732, startPoint y: 227, endPoint x: 614, endPoint y: 226, distance: 118.0
click at [614, 226] on div "Total Monthly Listens 420k-624k" at bounding box center [673, 212] width 127 height 65
copy h3 "420k-624k"
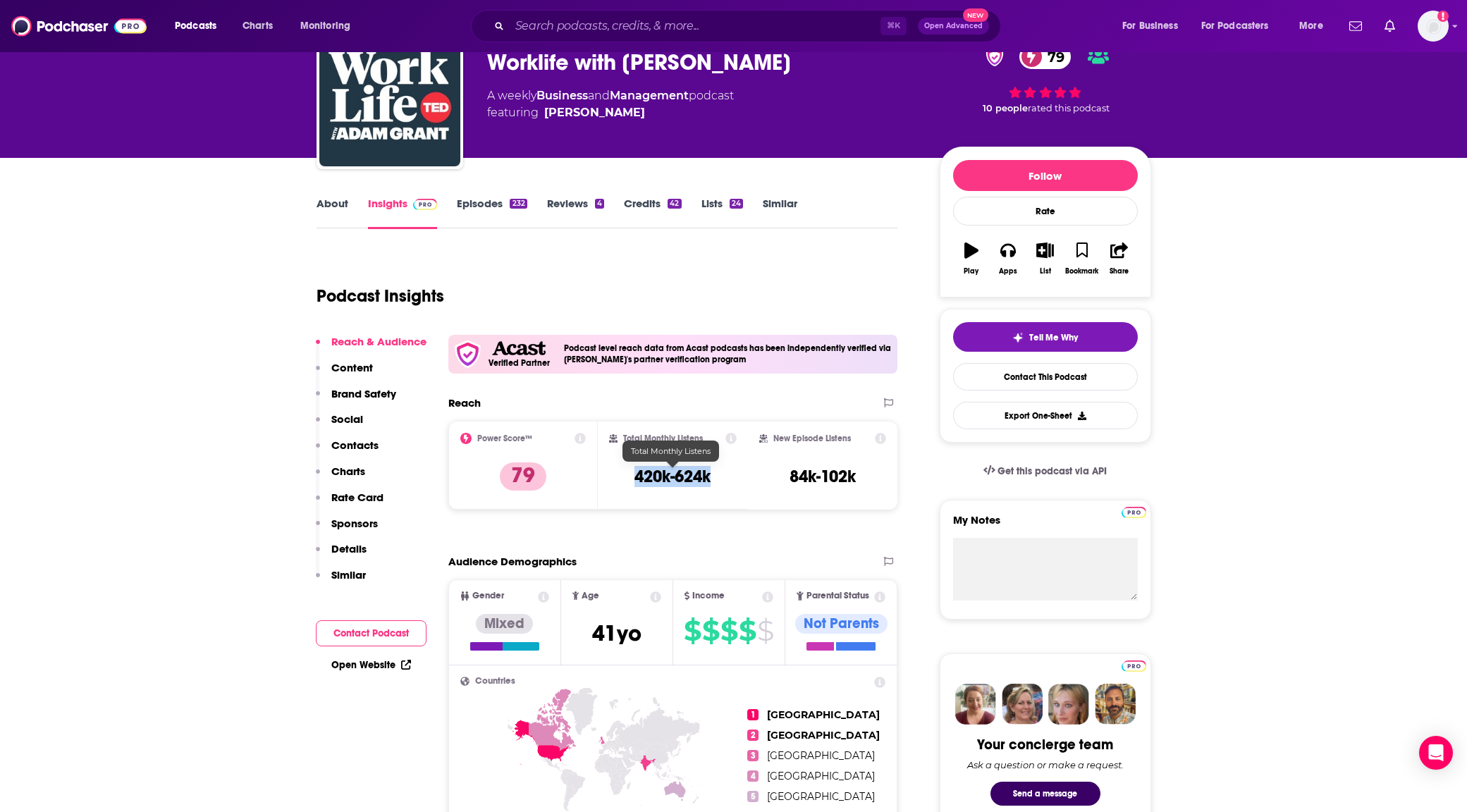
scroll to position [0, 0]
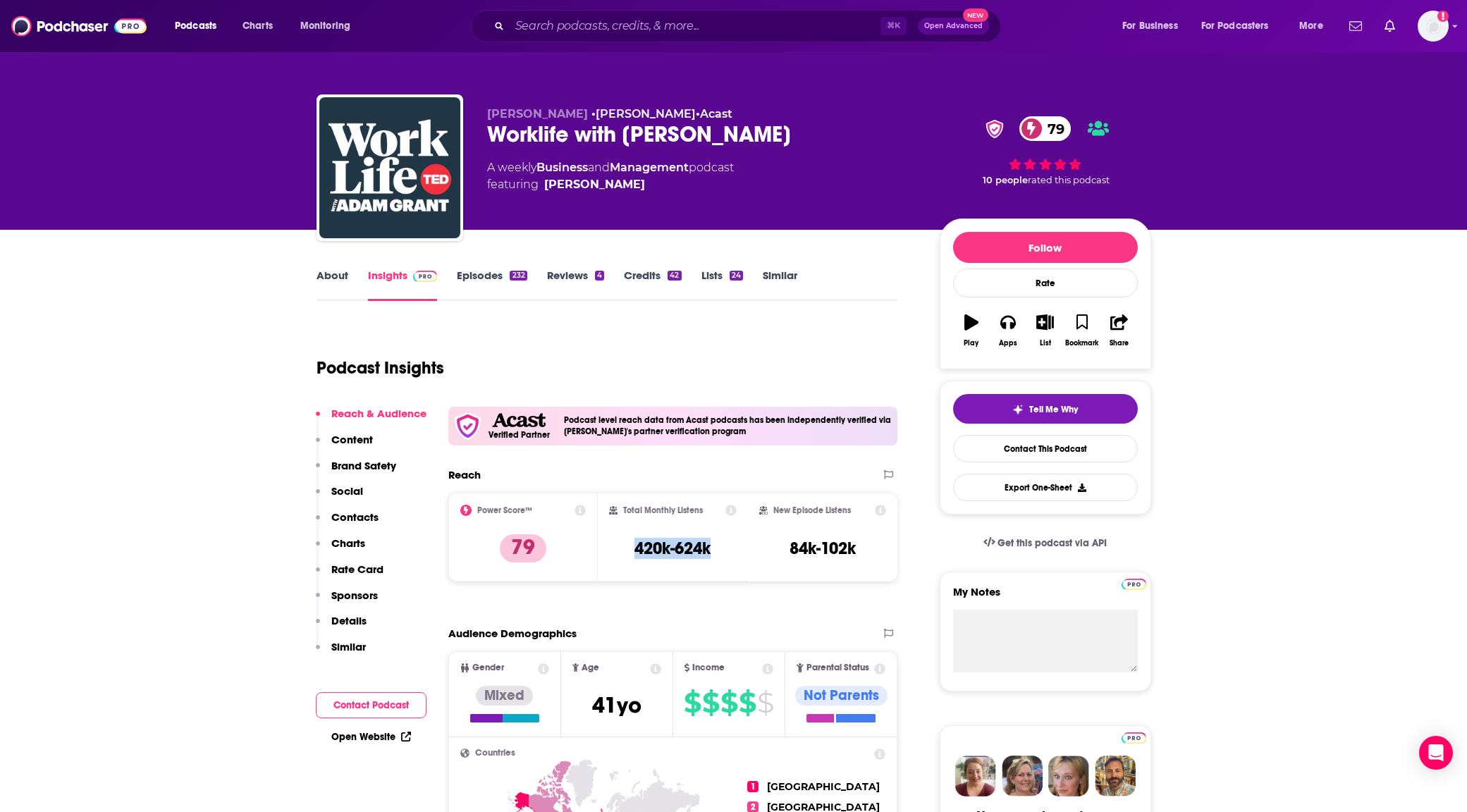
click at [501, 285] on link "Episodes 232" at bounding box center [491, 284] width 70 height 33
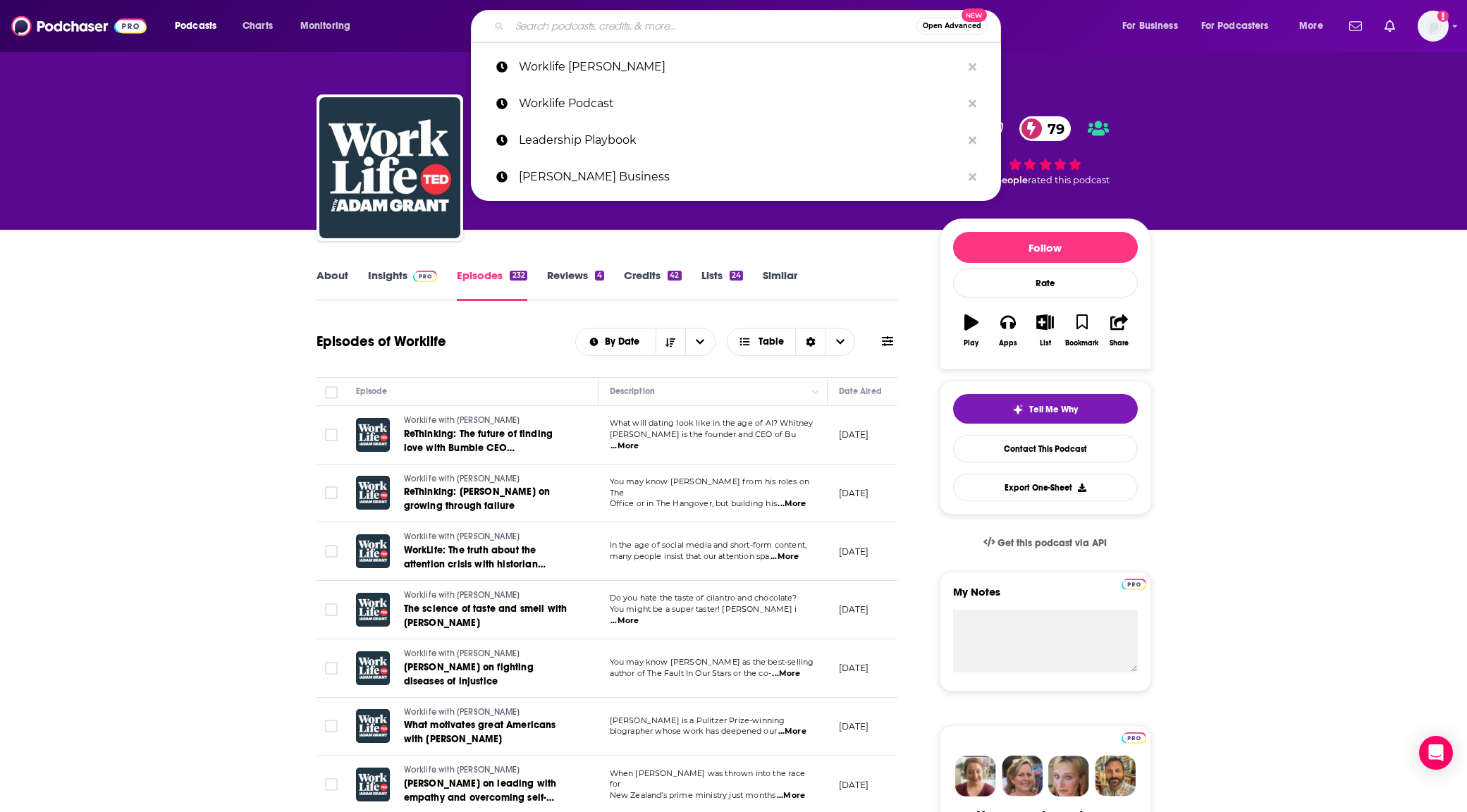
click at [619, 28] on input "Search podcasts, credits, & more..." at bounding box center [713, 26] width 407 height 23
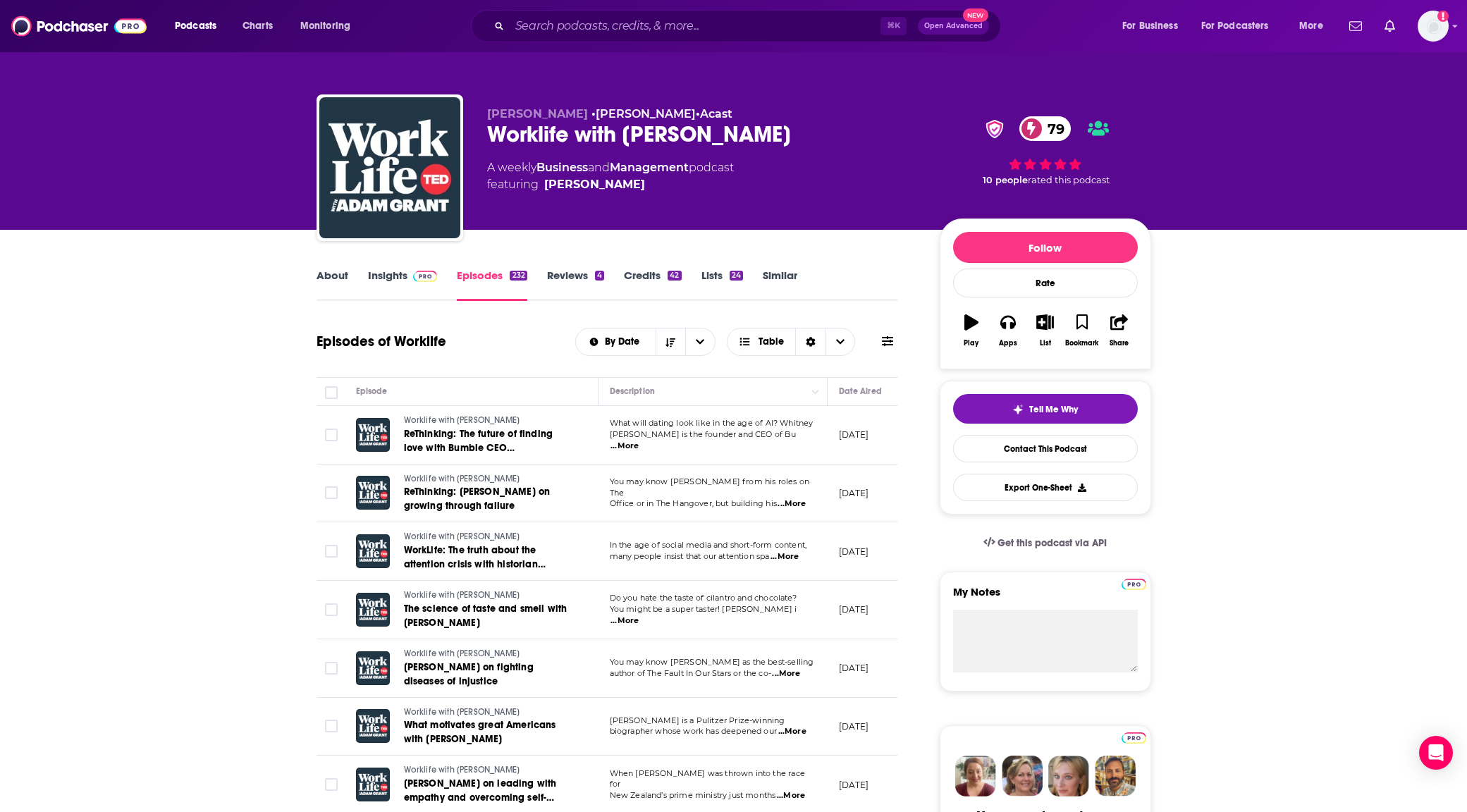
click at [791, 282] on link "Similar" at bounding box center [780, 284] width 34 height 33
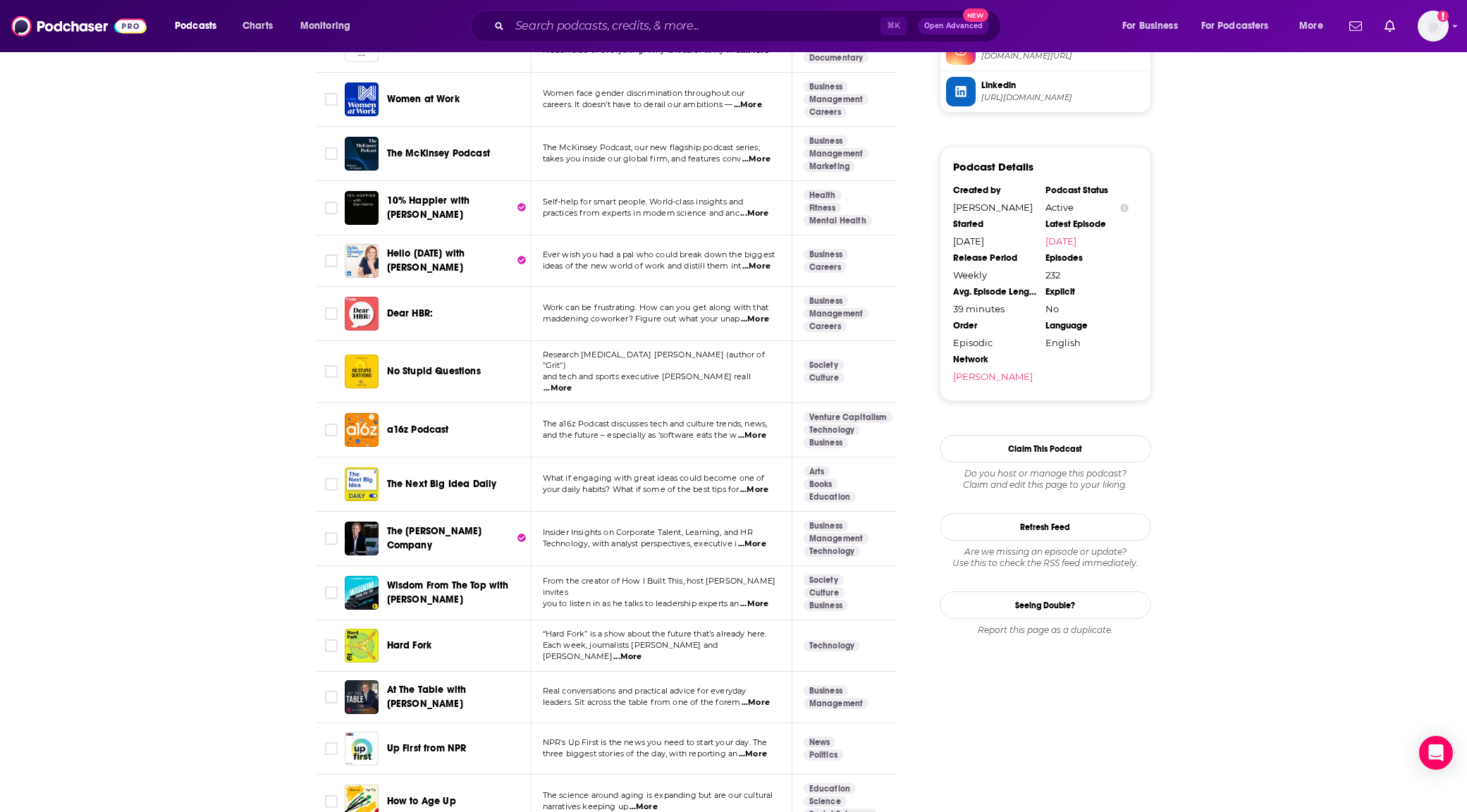
scroll to position [1475, 0]
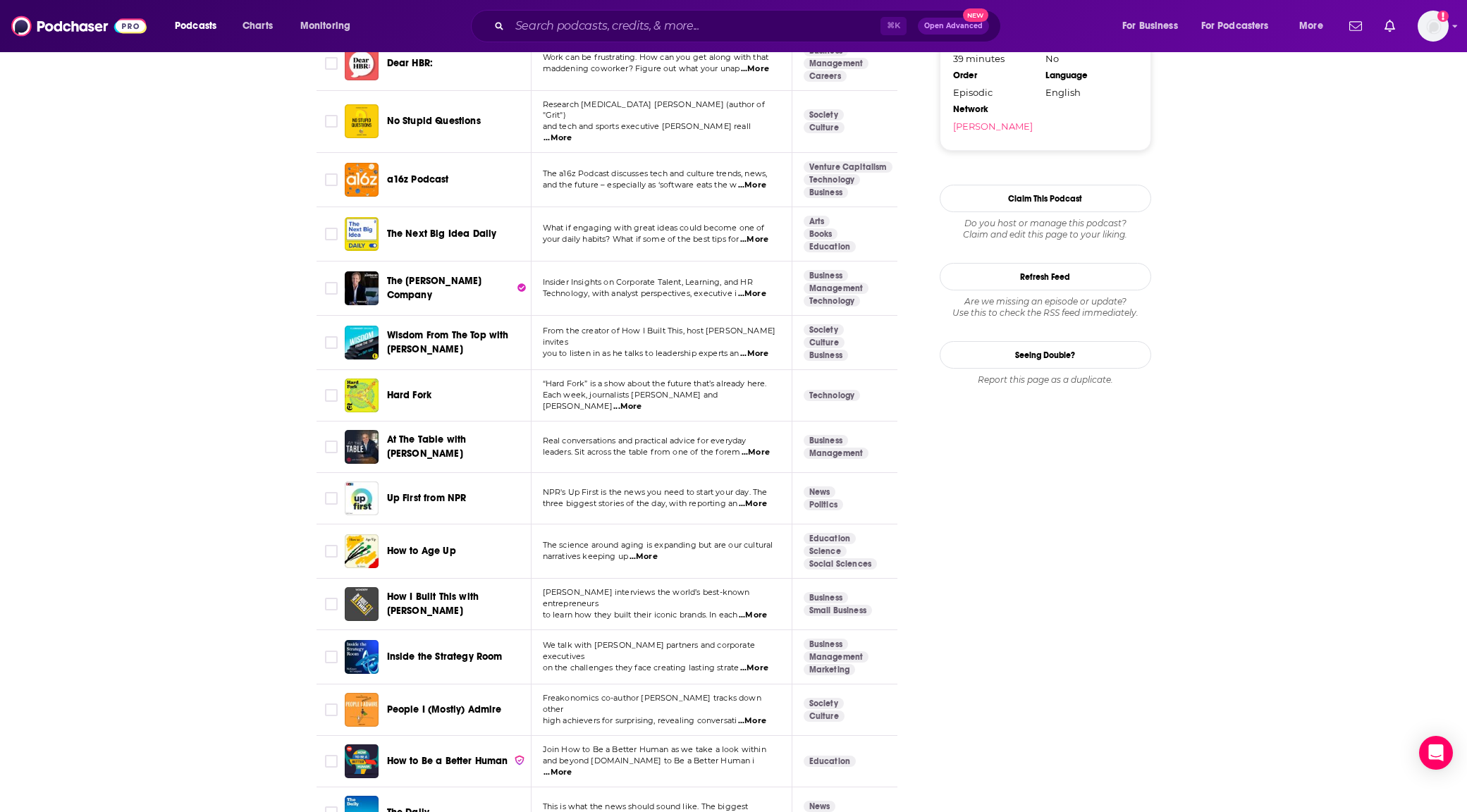
scroll to position [1731, 0]
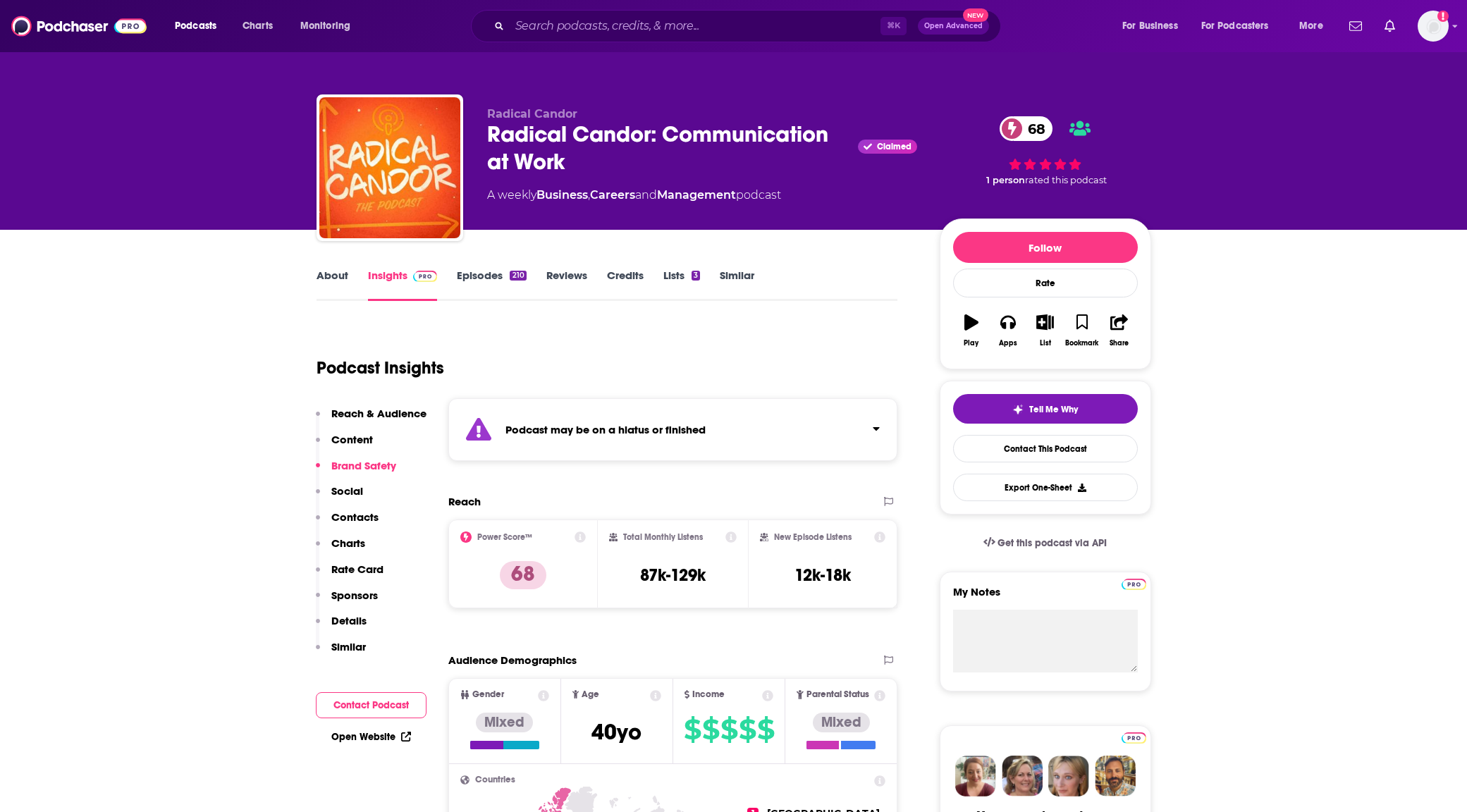
click at [457, 277] on link "Episodes 210" at bounding box center [491, 284] width 69 height 33
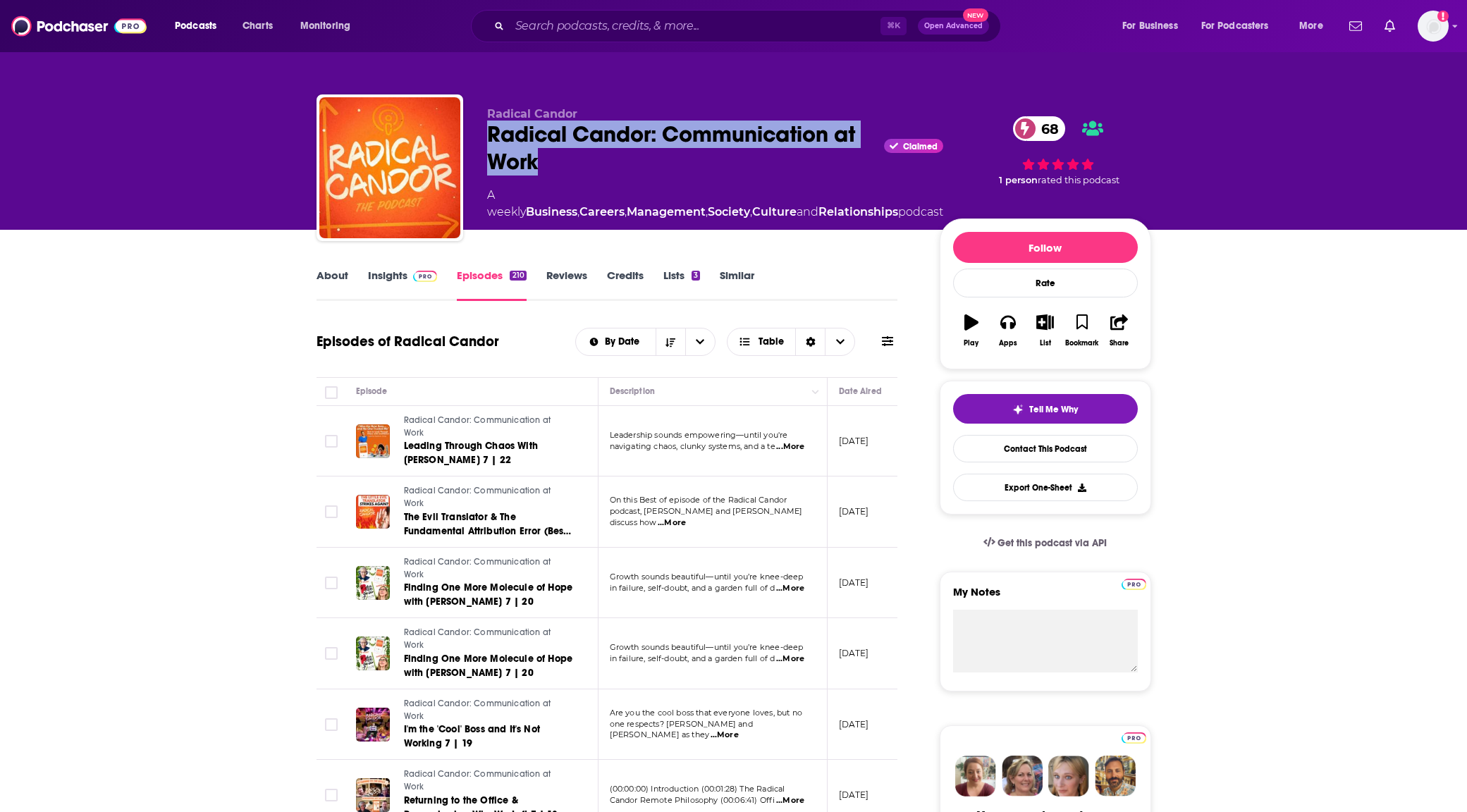
drag, startPoint x: 612, startPoint y: 165, endPoint x: 479, endPoint y: 136, distance: 136.1
click at [479, 136] on div "Radical Candor Radical Candor: Communication at Work Claimed 68 A weekly Busine…" at bounding box center [734, 171] width 835 height 153
copy h2 "Radical Candor: Communication at Work"
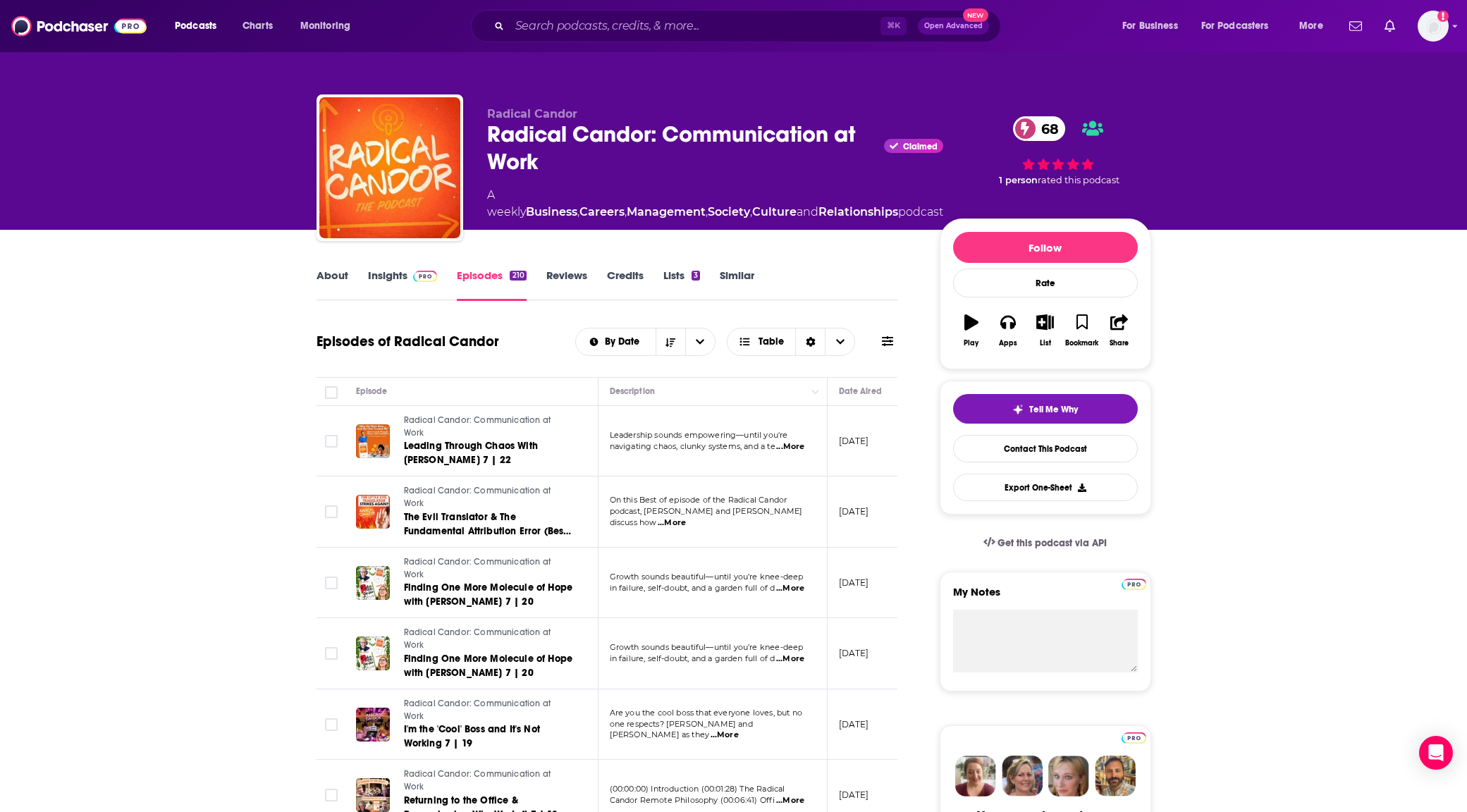
click at [372, 267] on div "About Insights Episodes 210 Reviews Credits Lists 3 Similar" at bounding box center [608, 283] width 582 height 34
click at [372, 272] on link "Insights" at bounding box center [402, 284] width 70 height 33
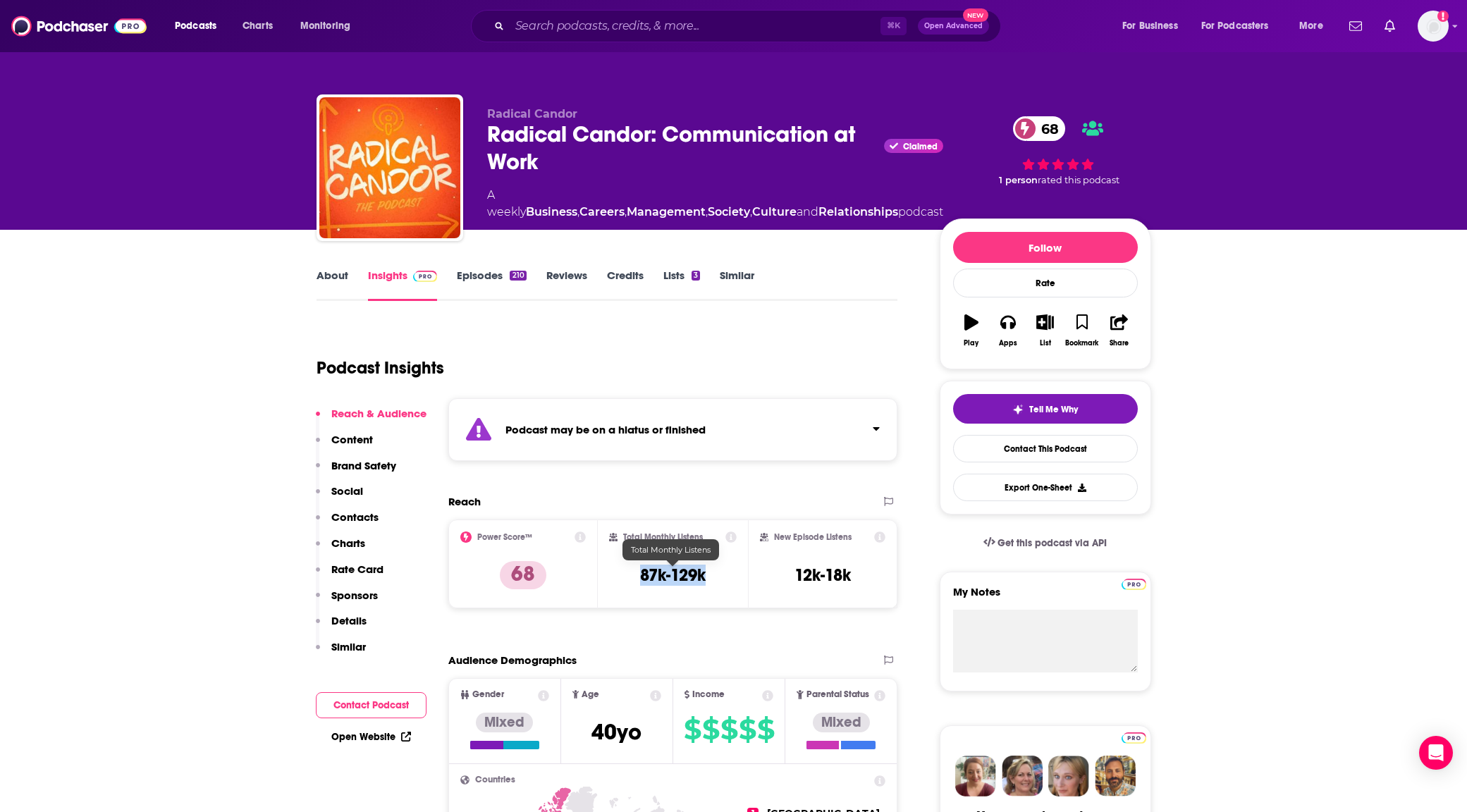
drag, startPoint x: 726, startPoint y: 576, endPoint x: 640, endPoint y: 575, distance: 86.0
click at [640, 575] on div "Total Monthly Listens 87k-129k" at bounding box center [673, 563] width 127 height 65
copy h3 "87k-129k"
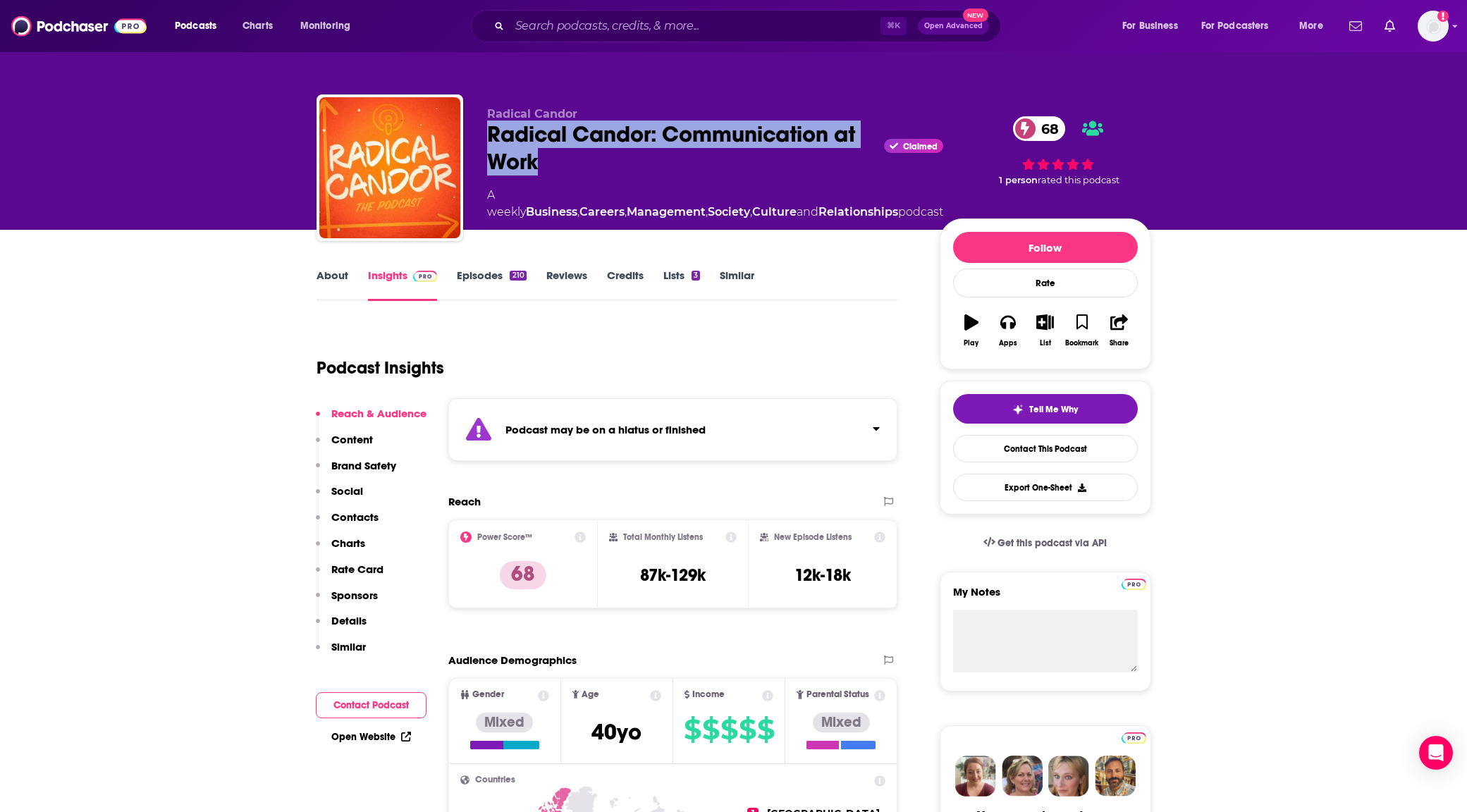
drag, startPoint x: 629, startPoint y: 158, endPoint x: 487, endPoint y: 136, distance: 143.7
click at [487, 136] on div "Radical Candor: Communication at Work Claimed 68" at bounding box center [715, 148] width 456 height 55
copy h2 "Radical Candor: Communication at Work"
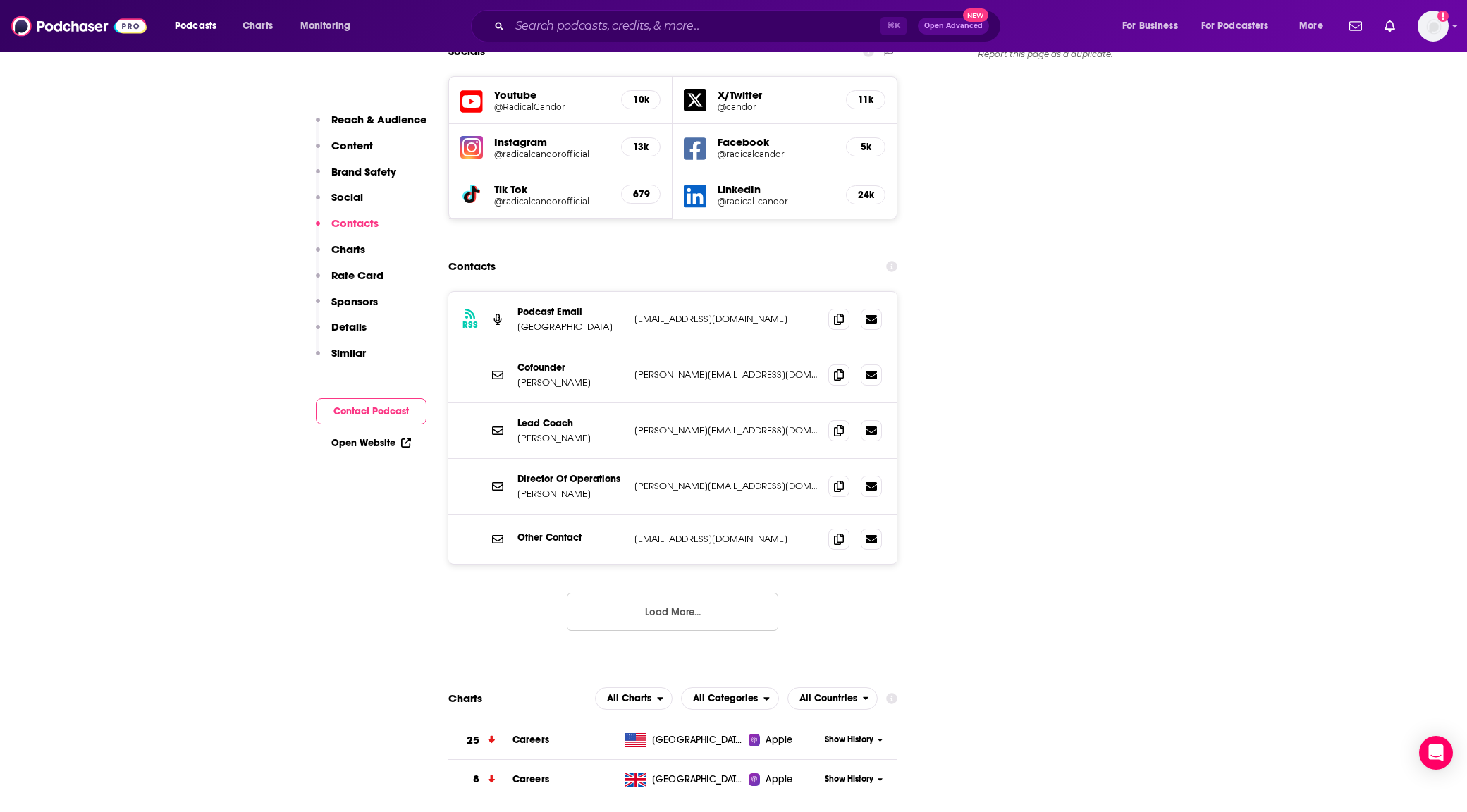
scroll to position [1702, 0]
click at [834, 370] on icon at bounding box center [839, 375] width 10 height 11
click at [842, 427] on icon at bounding box center [839, 432] width 10 height 11
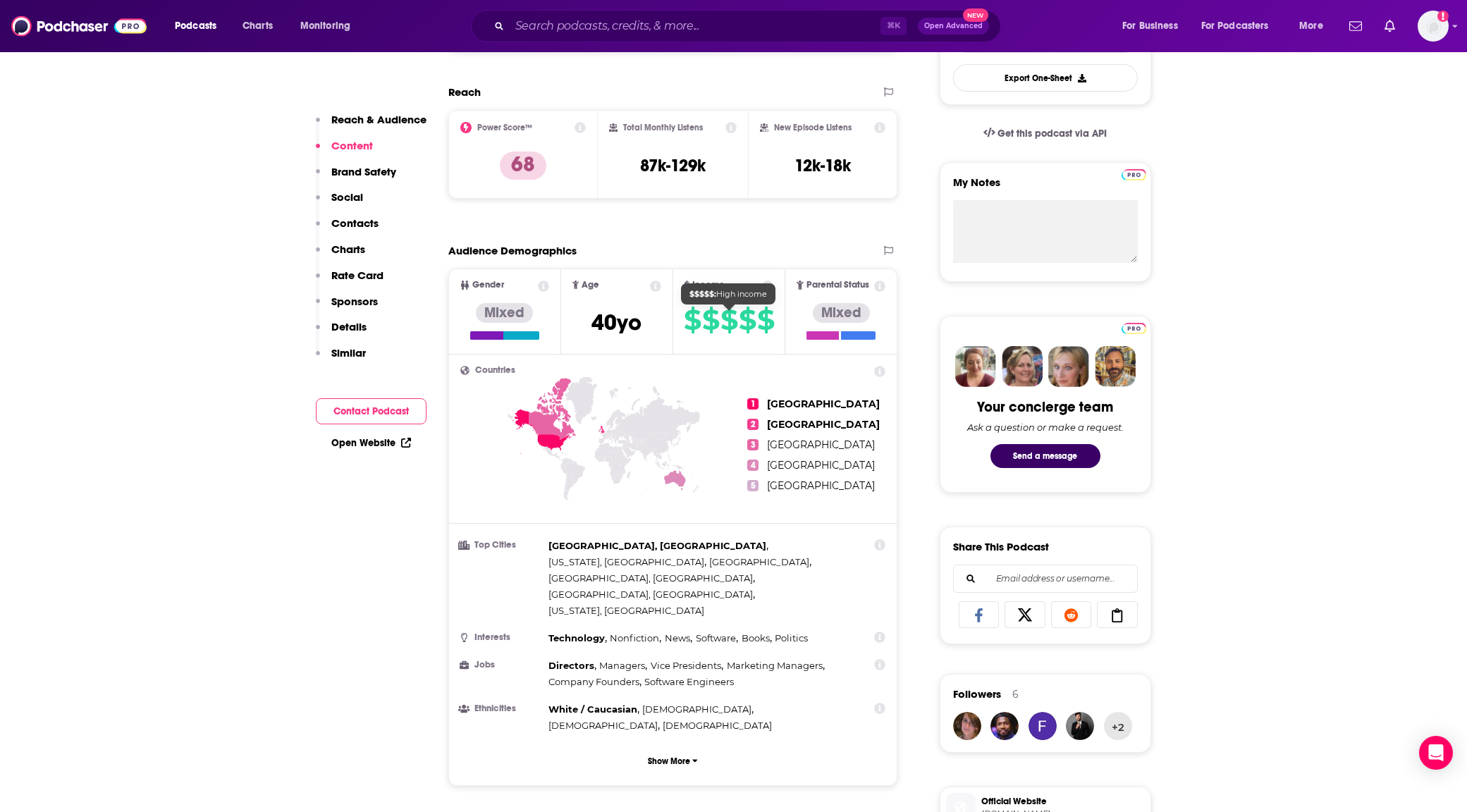
scroll to position [0, 0]
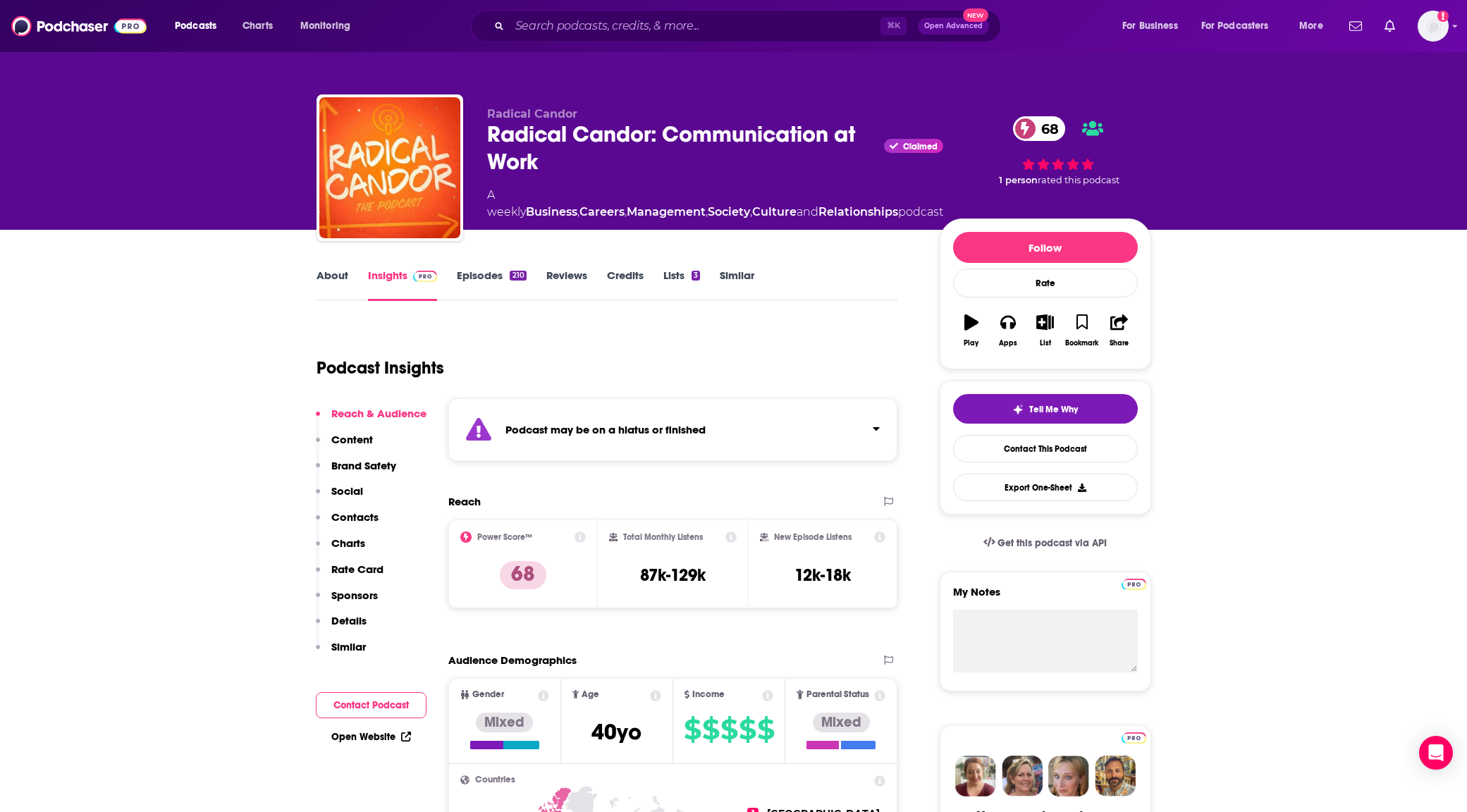
click at [728, 269] on link "Similar" at bounding box center [737, 284] width 34 height 33
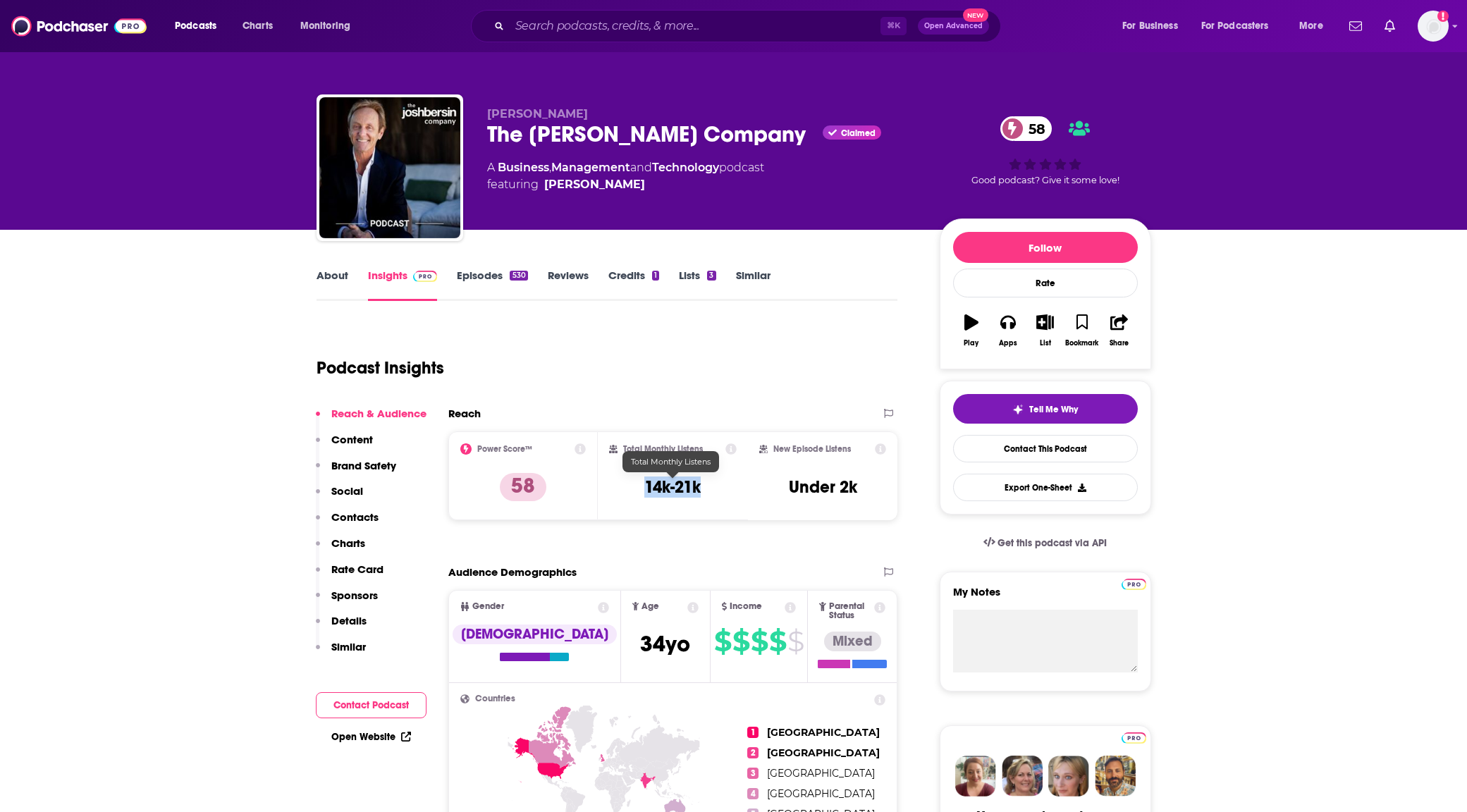
drag, startPoint x: 715, startPoint y: 489, endPoint x: 641, endPoint y: 490, distance: 74.0
click at [641, 490] on div "Total Monthly Listens 14k-21k" at bounding box center [673, 475] width 127 height 65
copy h3 "14k-21k"
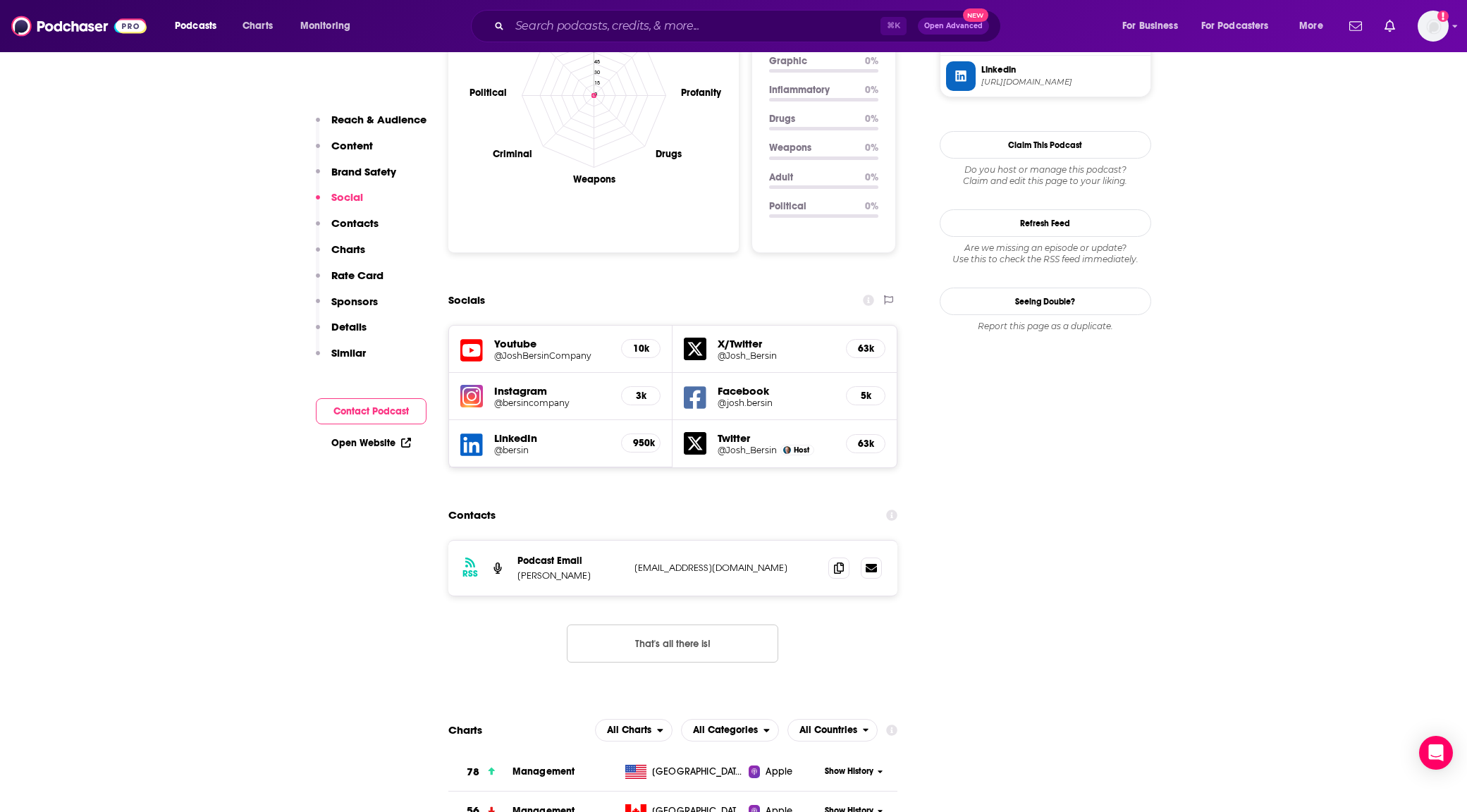
scroll to position [1518, 0]
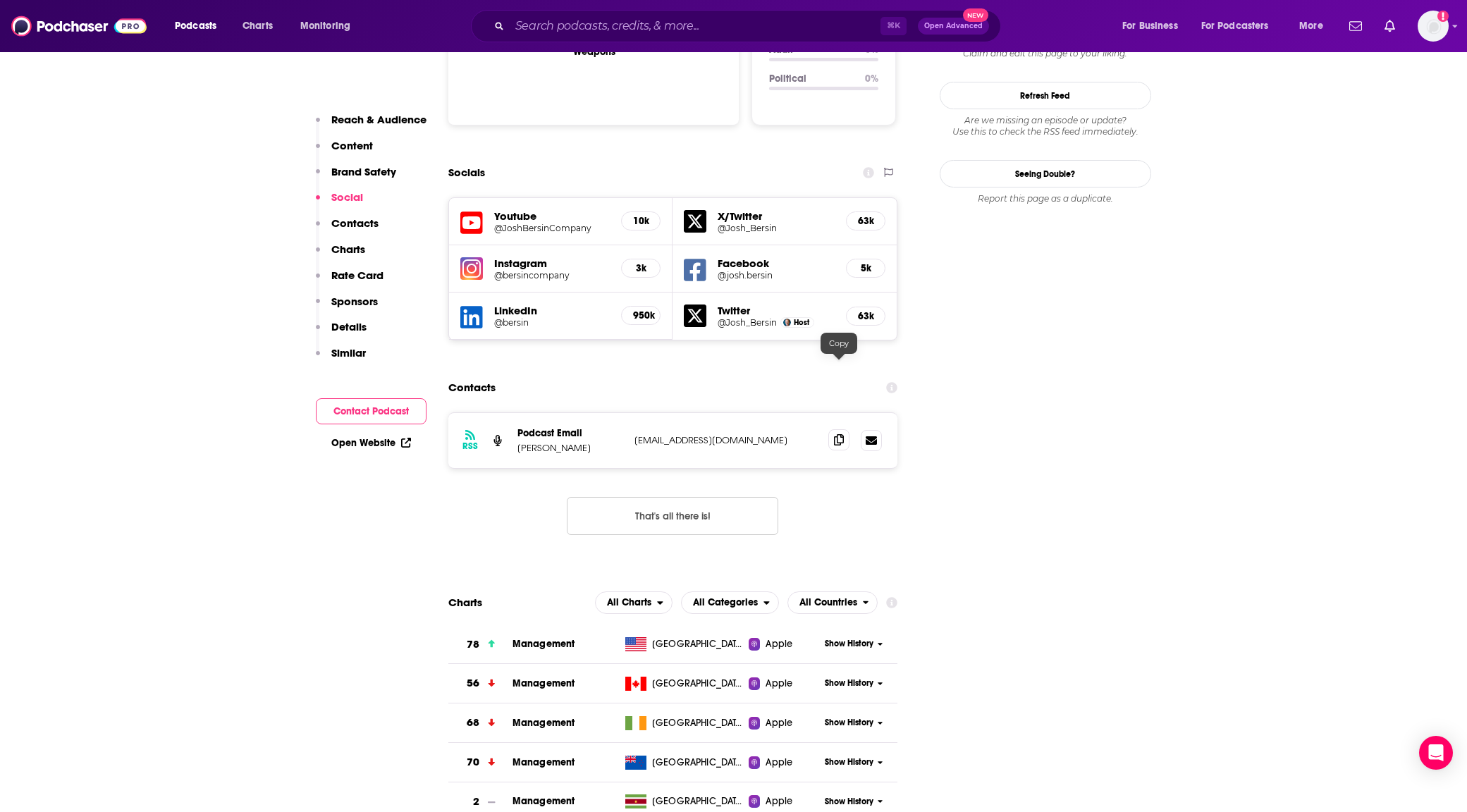
click at [837, 434] on icon at bounding box center [839, 439] width 10 height 11
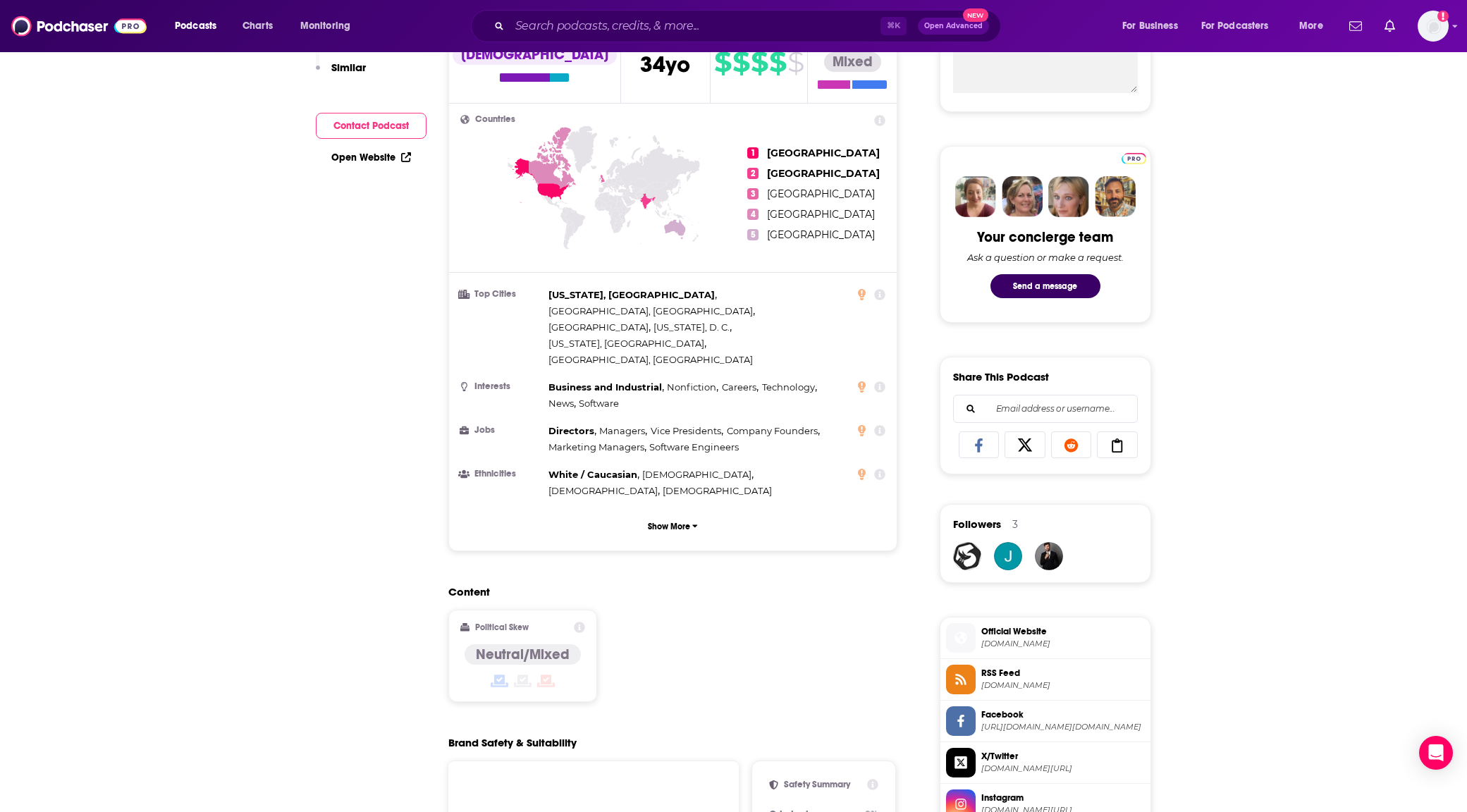
scroll to position [0, 0]
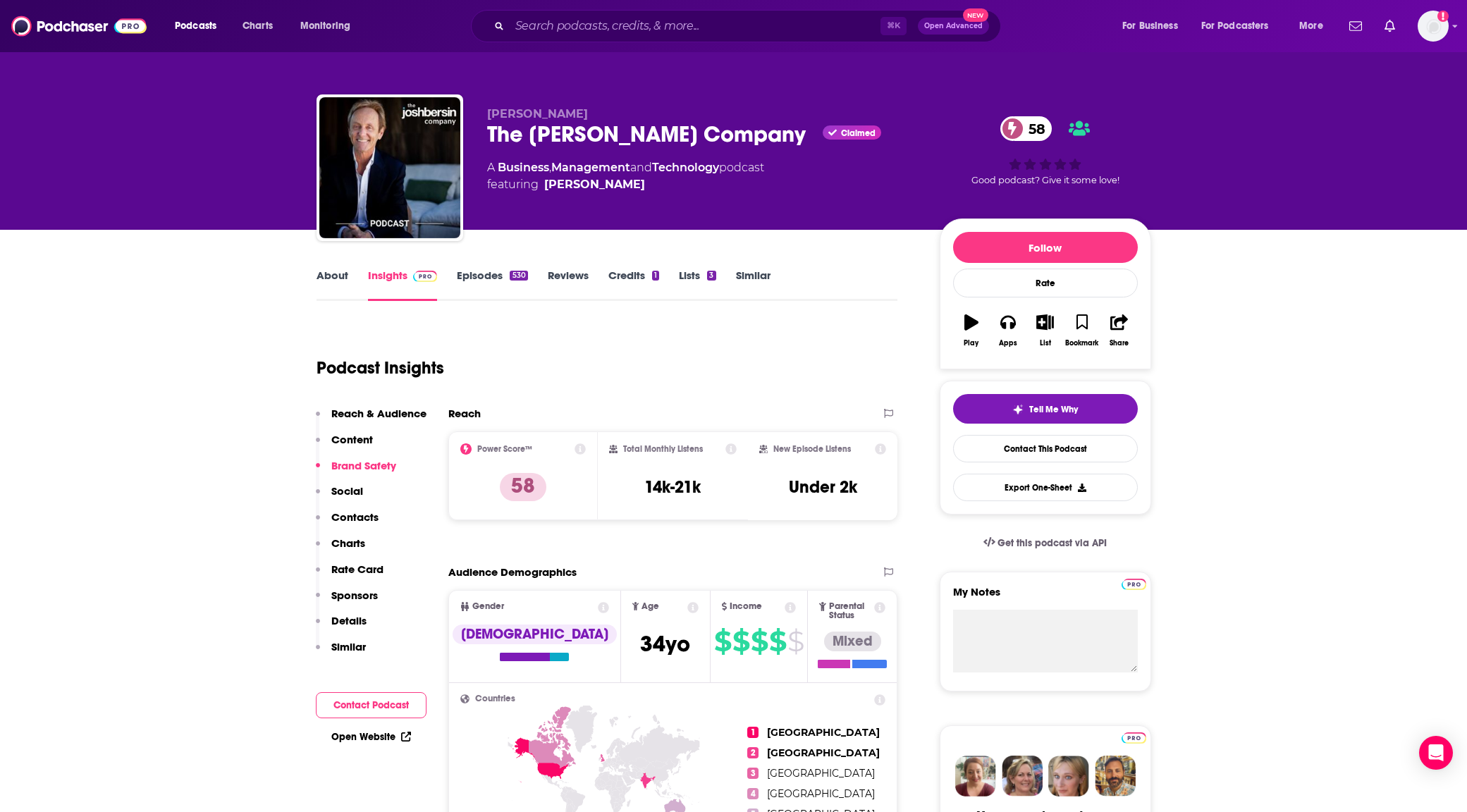
click at [744, 270] on link "Similar" at bounding box center [753, 284] width 34 height 33
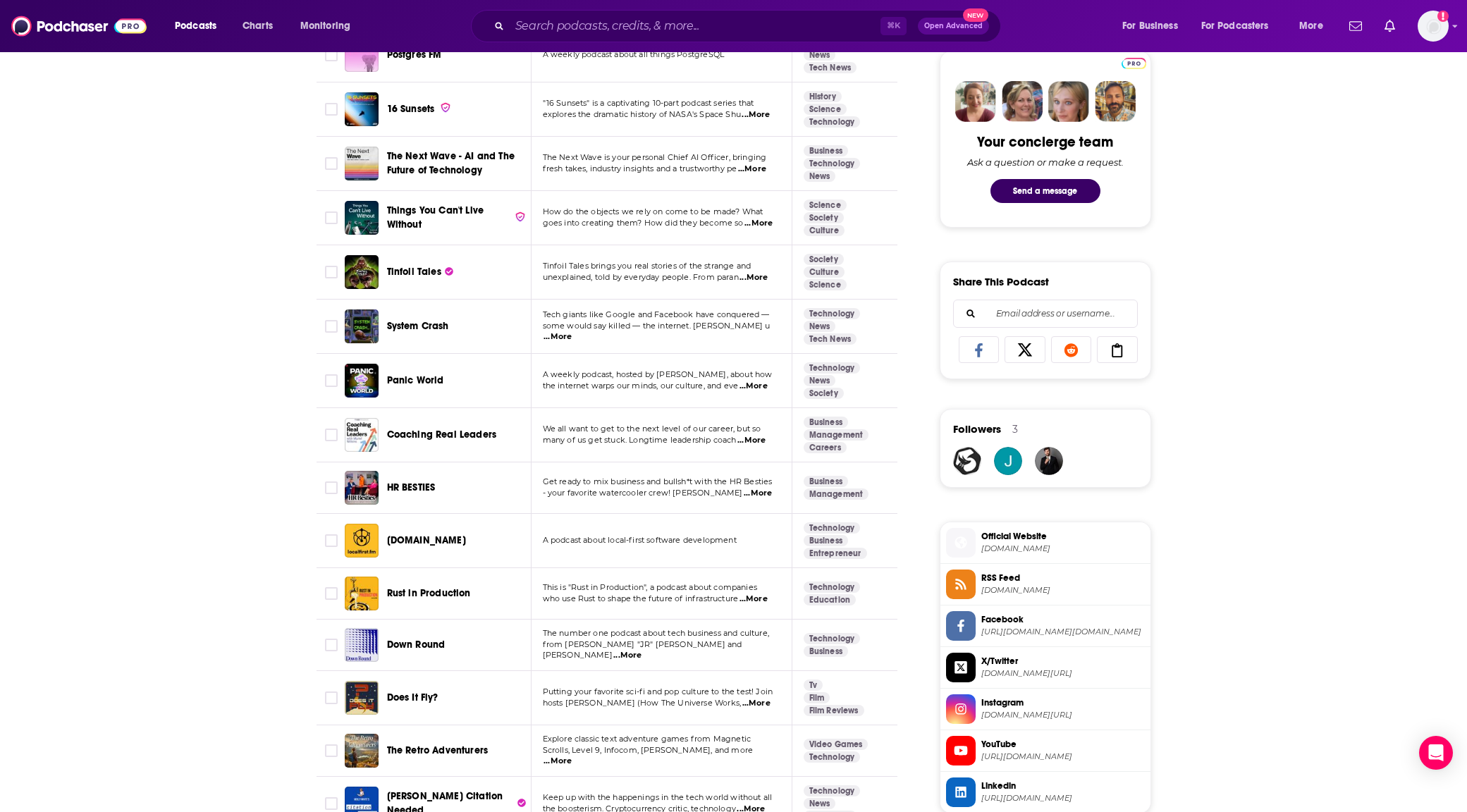
scroll to position [690, 0]
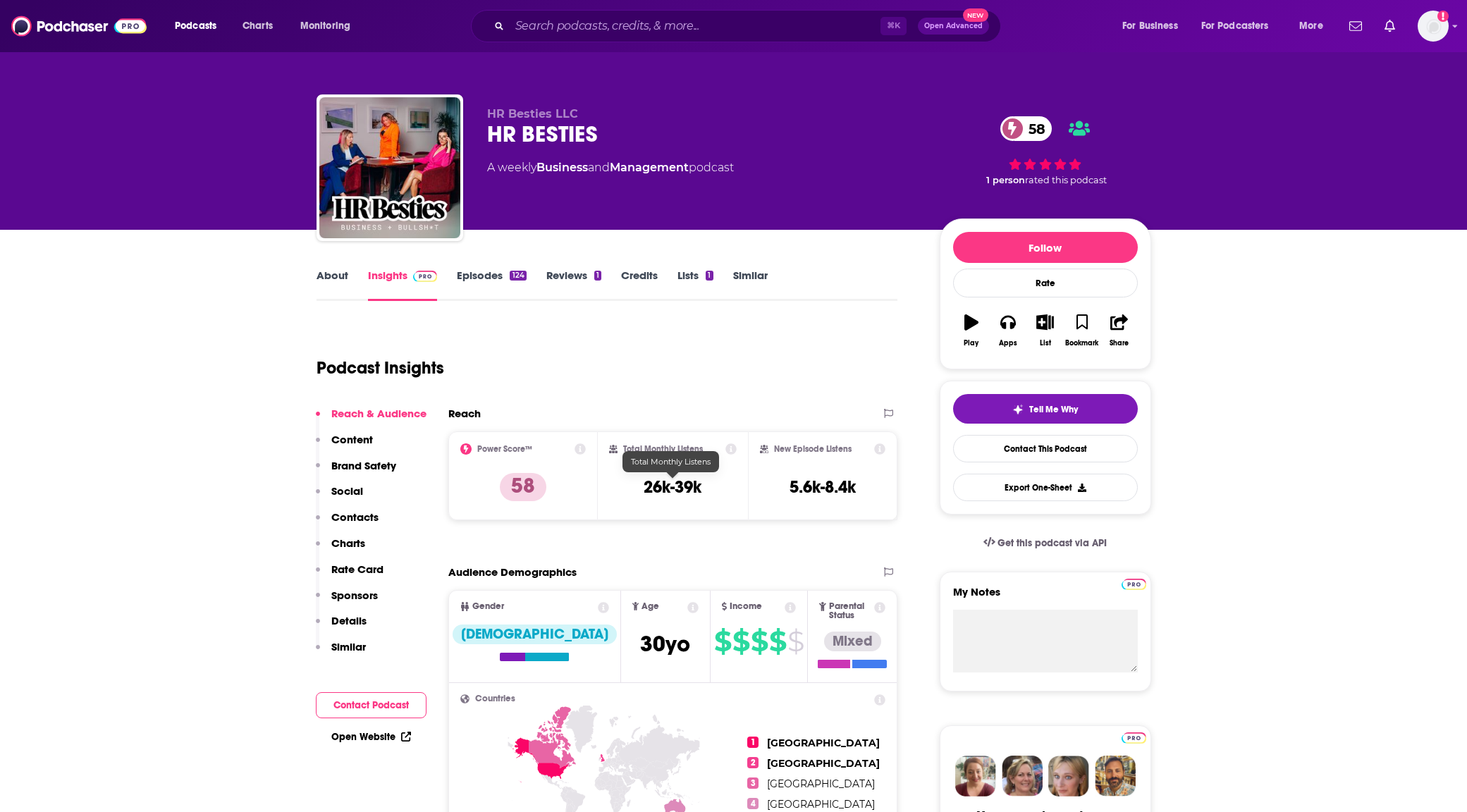
click at [671, 487] on h3 "26k-39k" at bounding box center [672, 487] width 58 height 21
click at [671, 486] on h3 "26k-39k" at bounding box center [672, 487] width 58 height 21
copy div "26k-39k"
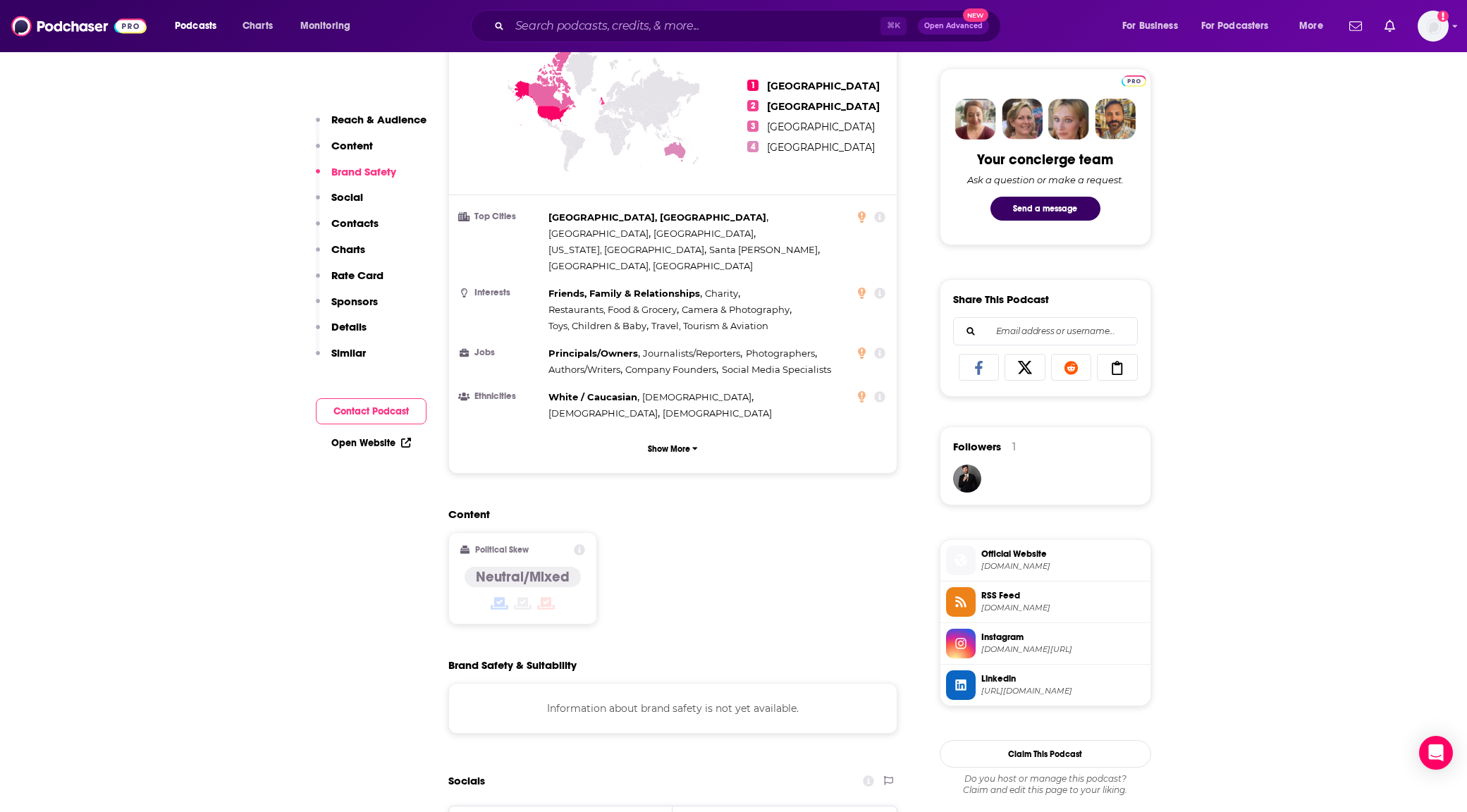
scroll to position [1078, 0]
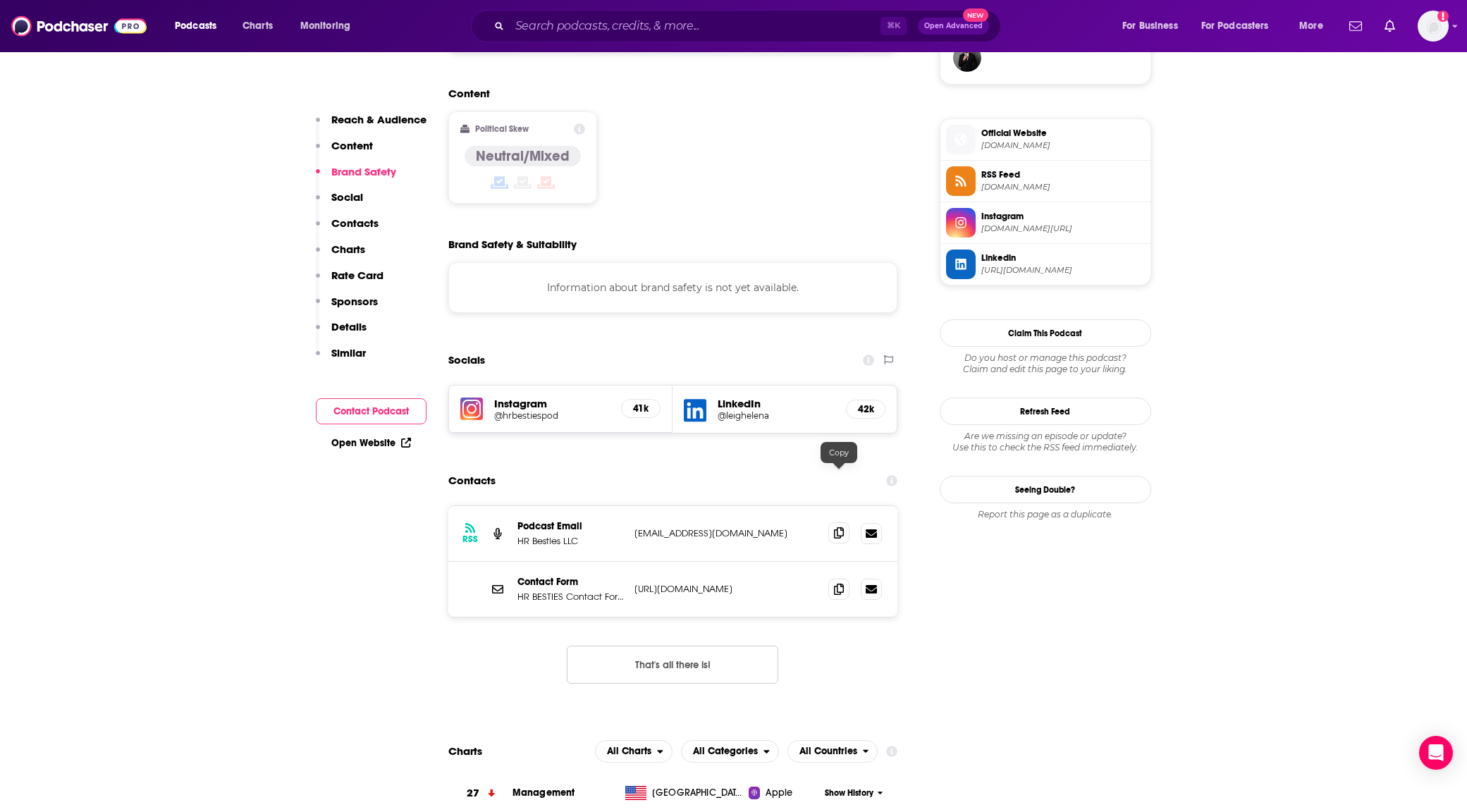
click at [842, 527] on icon at bounding box center [839, 532] width 10 height 11
